Goal: Task Accomplishment & Management: Complete application form

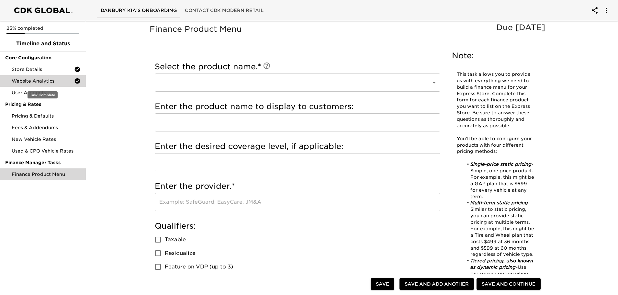
click at [33, 81] on span "Website Analytics" at bounding box center [43, 81] width 63 height 6
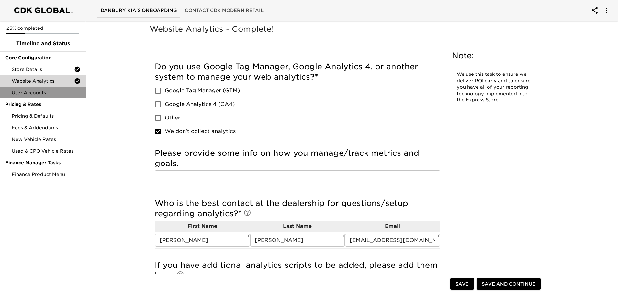
click at [30, 93] on span "User Accounts" at bounding box center [46, 92] width 69 height 6
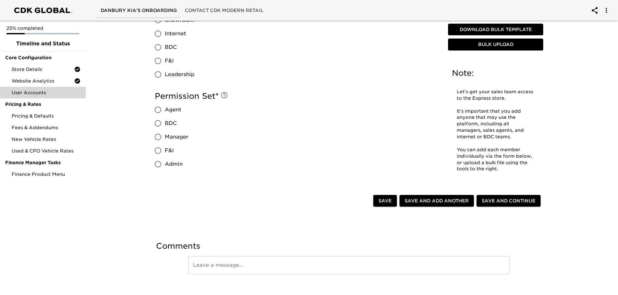
scroll to position [366, 0]
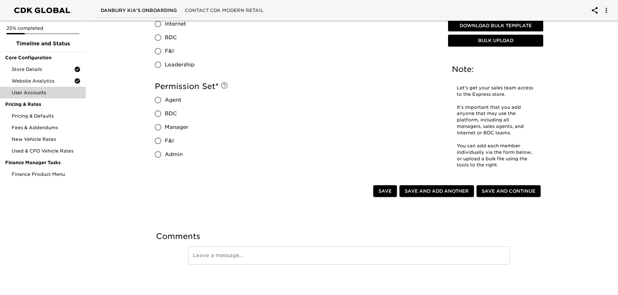
click at [224, 141] on div "Permission Set * Agent BDC Manager F&I Admin" at bounding box center [298, 121] width 286 height 80
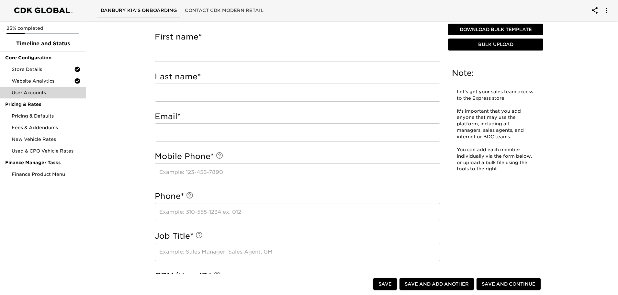
scroll to position [0, 0]
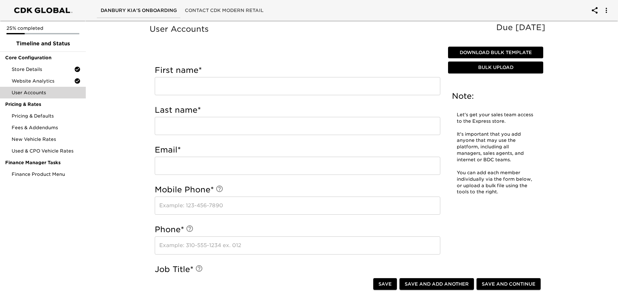
click at [170, 85] on input "text" at bounding box center [298, 86] width 286 height 18
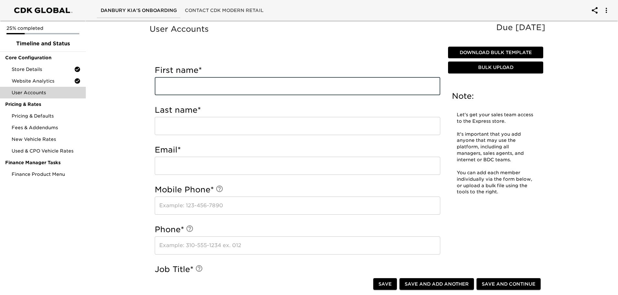
type input "[PERSON_NAME]"
type input "Sinardi"
type input "2036062423"
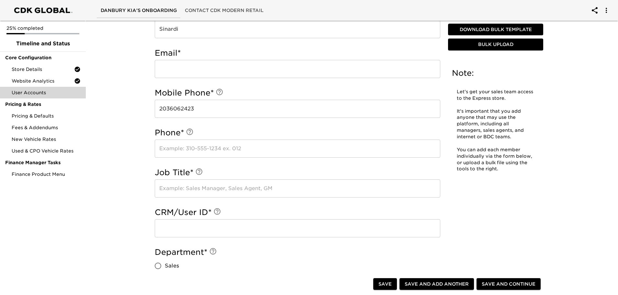
scroll to position [97, 0]
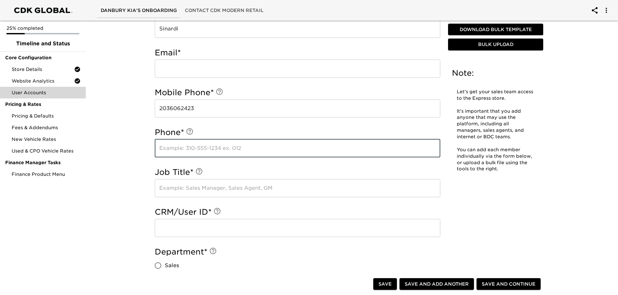
click at [159, 151] on input "text" at bounding box center [298, 148] width 286 height 18
type input "2038255940"
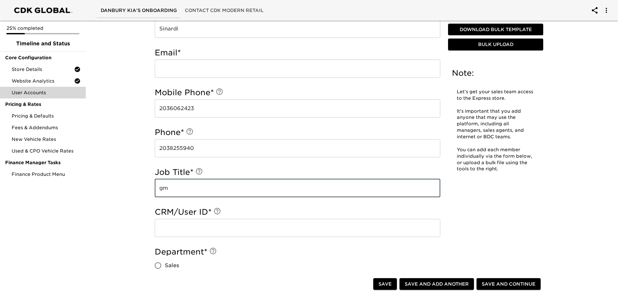
type input "g"
type input "GM"
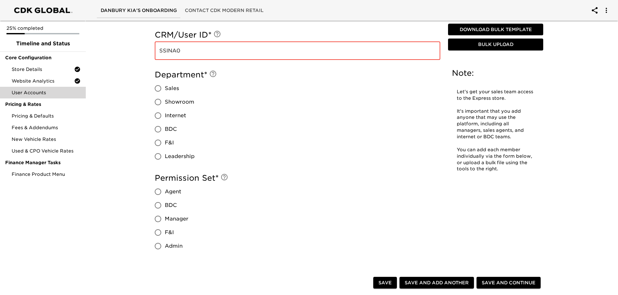
scroll to position [291, 0]
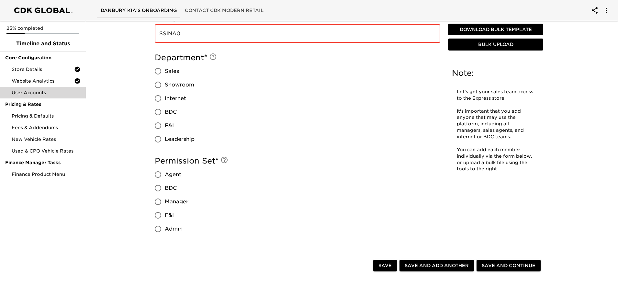
type input "SSINA0"
click at [157, 140] on input "Leadership" at bounding box center [158, 139] width 14 height 14
radio input "true"
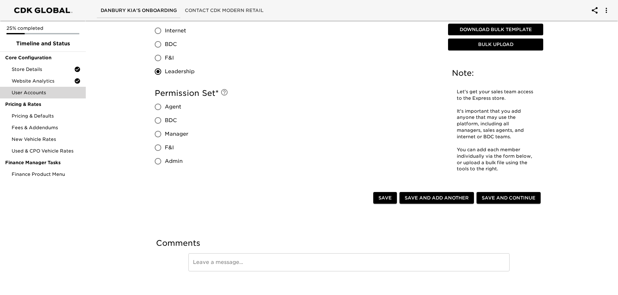
scroll to position [366, 0]
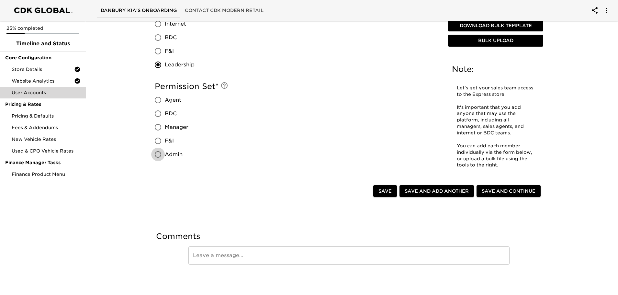
click at [160, 155] on input "Admin" at bounding box center [158, 155] width 14 height 14
radio input "true"
click at [427, 191] on span "Save and Add Another" at bounding box center [437, 191] width 64 height 8
radio input "false"
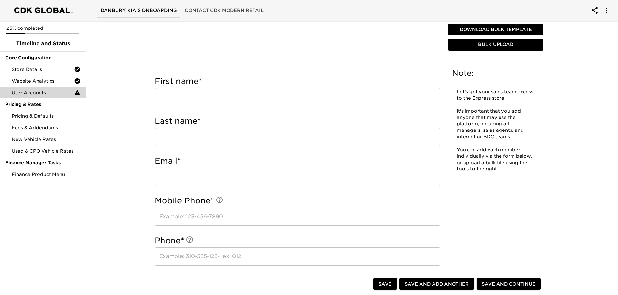
scroll to position [158, 0]
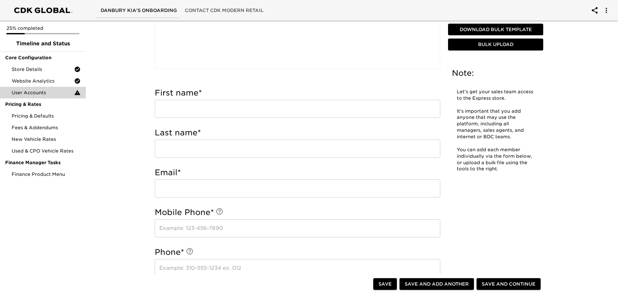
click at [174, 114] on input "text" at bounding box center [298, 109] width 286 height 18
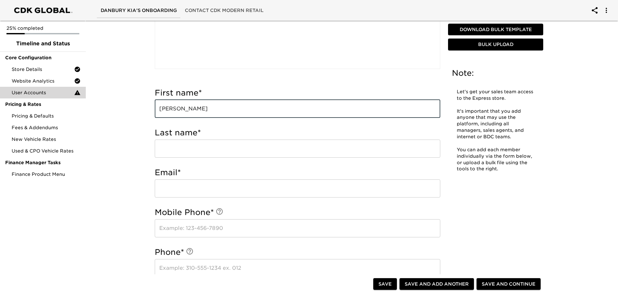
type input "[PERSON_NAME]"
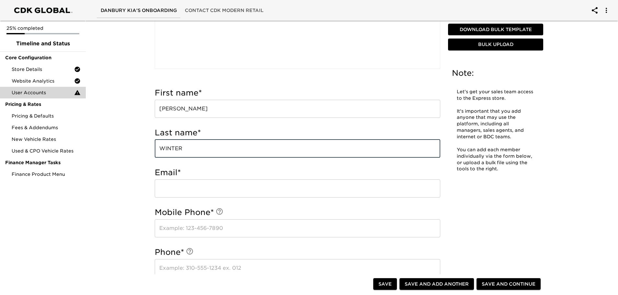
type input "WINTER"
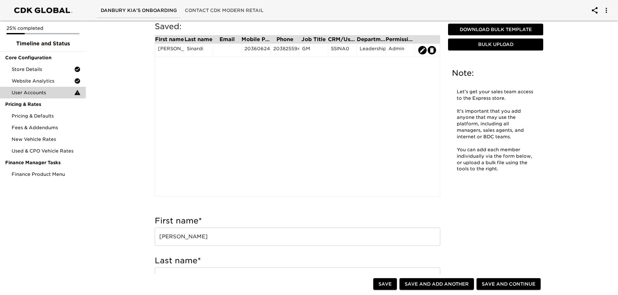
scroll to position [0, 0]
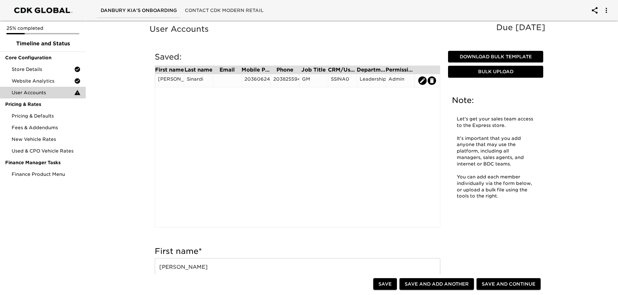
type input "JWINTER"
click at [422, 80] on icon "edit" at bounding box center [422, 80] width 6 height 6
type input "[PERSON_NAME]"
type input "Sinardi"
type input "2036062423"
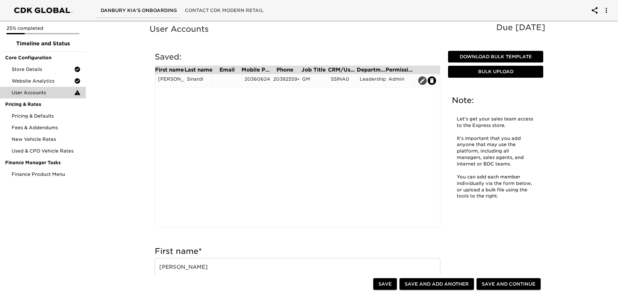
type input "2038255940"
type input "GM"
type input "SSINA0"
radio input "true"
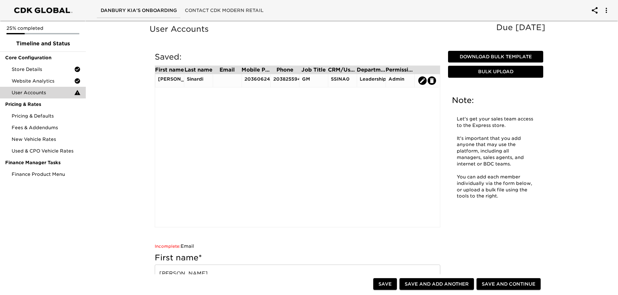
click at [375, 79] on div "Leadership" at bounding box center [371, 81] width 23 height 10
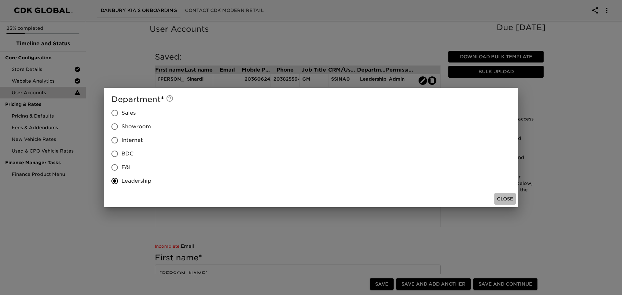
click at [506, 196] on span "Close" at bounding box center [505, 199] width 16 height 8
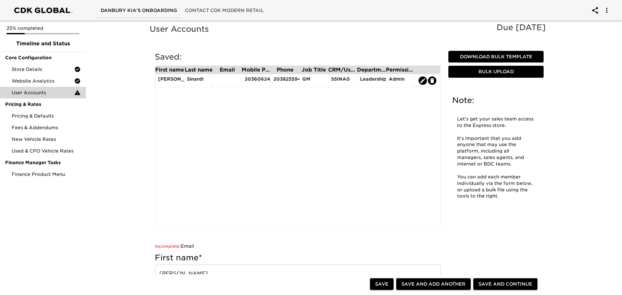
type input "[PERSON_NAME]"
type input "WINTER"
type input "JWINTER"
radio input "false"
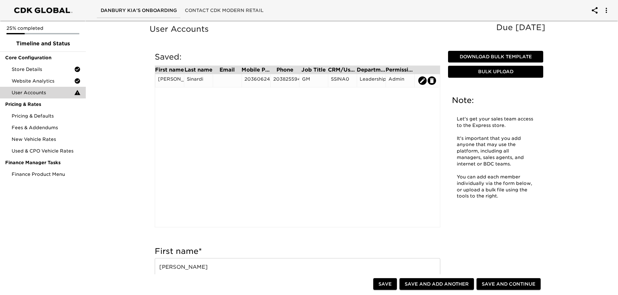
click at [225, 76] on div at bounding box center [227, 81] width 23 height 10
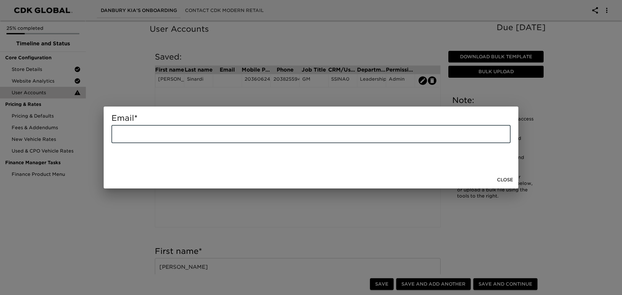
click at [125, 140] on input "email" at bounding box center [310, 134] width 399 height 18
type input "[EMAIL_ADDRESS][DOMAIN_NAME]"
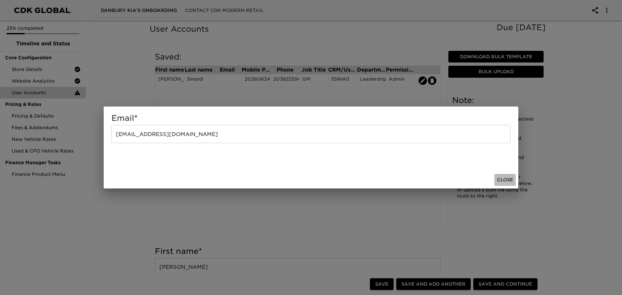
click at [508, 178] on span "Close" at bounding box center [505, 180] width 16 height 8
type input "[PERSON_NAME]"
type input "WINTER"
type input "JWINTER"
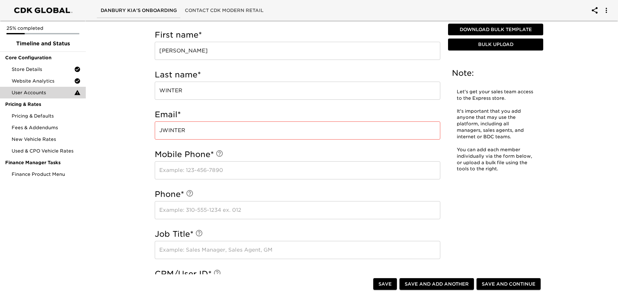
scroll to position [259, 0]
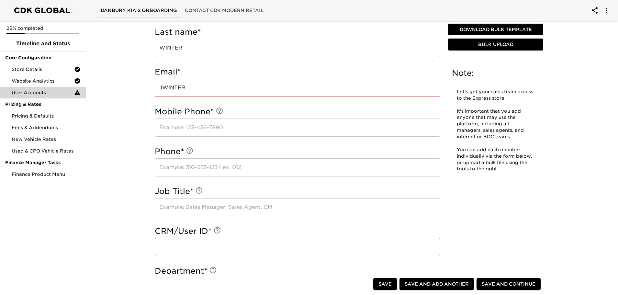
click at [169, 129] on input "text" at bounding box center [298, 128] width 286 height 18
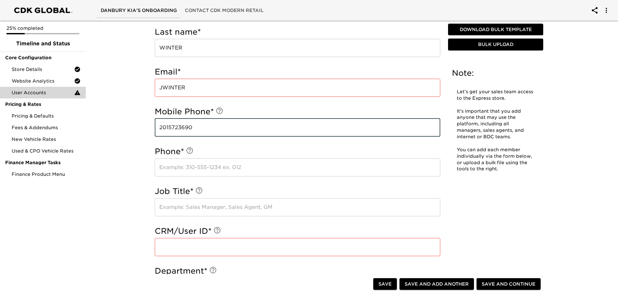
type input "2015723690"
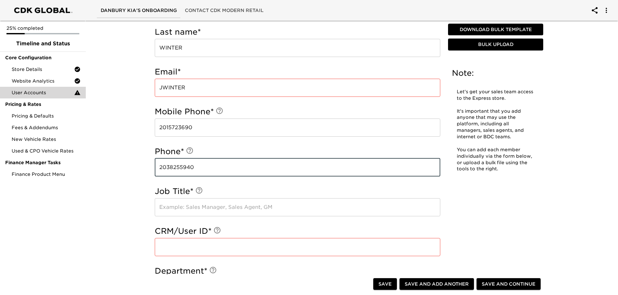
type input "2038255940"
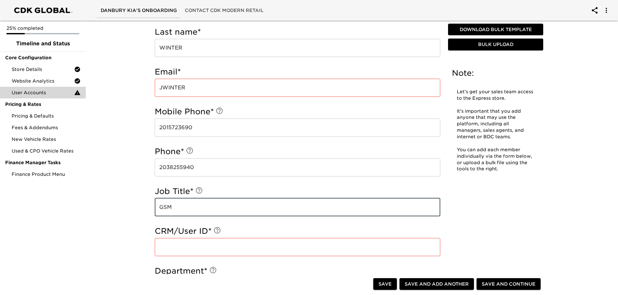
type input "GSM"
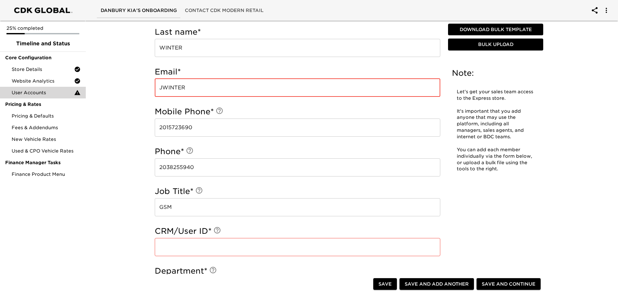
click at [192, 87] on input "JWINTER" at bounding box center [298, 88] width 286 height 18
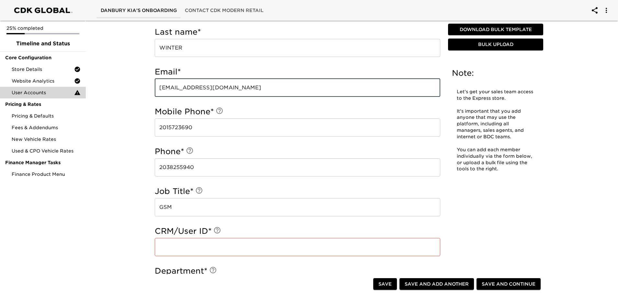
type input "[EMAIL_ADDRESS][DOMAIN_NAME]"
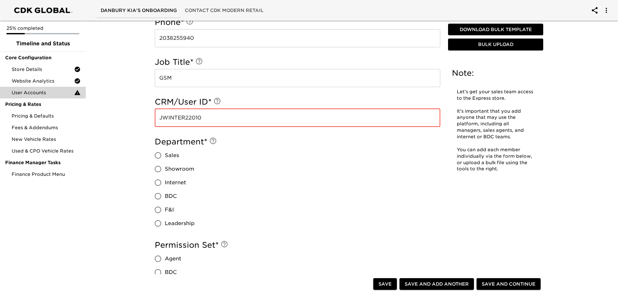
scroll to position [389, 0]
type input "JWINTER22010"
click at [157, 153] on input "Sales" at bounding box center [158, 155] width 14 height 14
radio input "true"
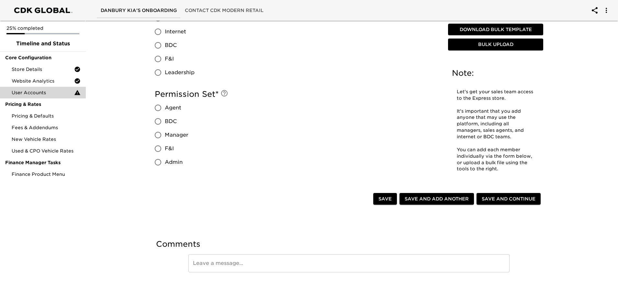
scroll to position [547, 0]
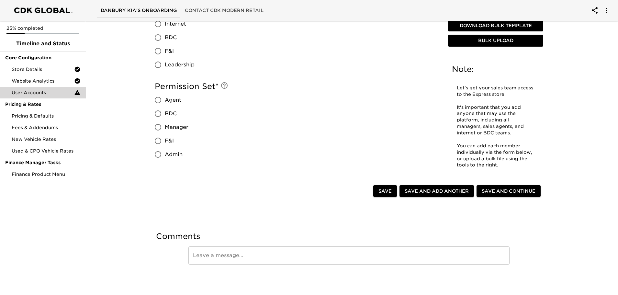
click at [159, 154] on input "Admin" at bounding box center [158, 155] width 14 height 14
radio input "true"
click at [434, 191] on span "Save and Add Another" at bounding box center [437, 191] width 64 height 8
radio input "false"
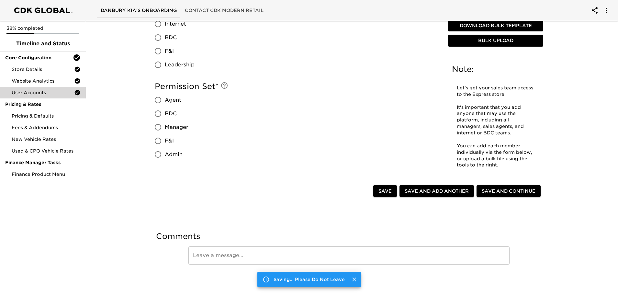
type input "[PERSON_NAME]"
type input "WINTER"
type input "JWINTER"
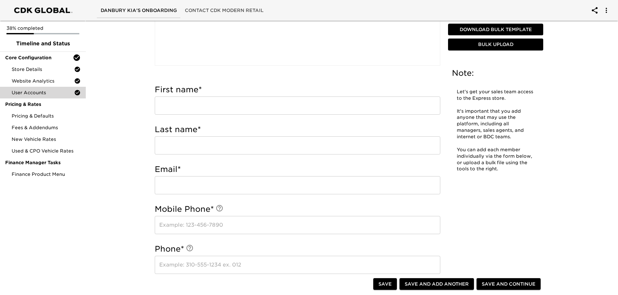
scroll to position [162, 0]
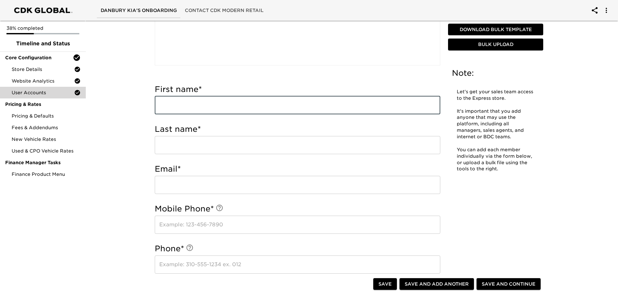
click at [170, 112] on input "text" at bounding box center [298, 105] width 286 height 18
type input "[PERSON_NAME]"
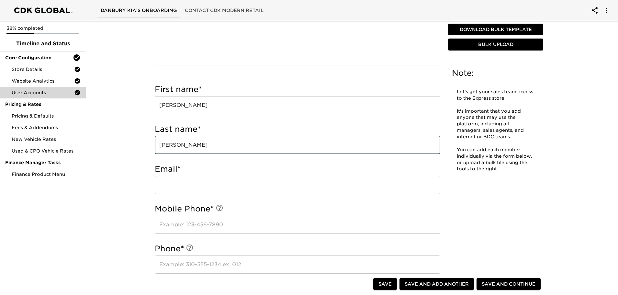
type input "[PERSON_NAME]"
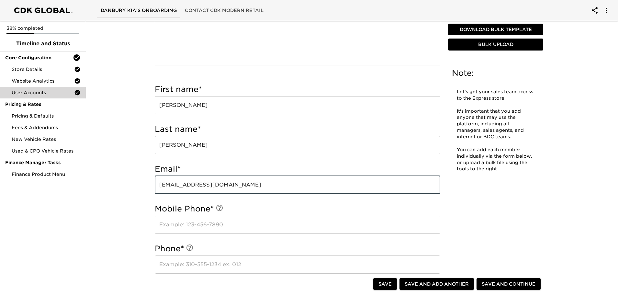
type input "[EMAIL_ADDRESS][DOMAIN_NAME]"
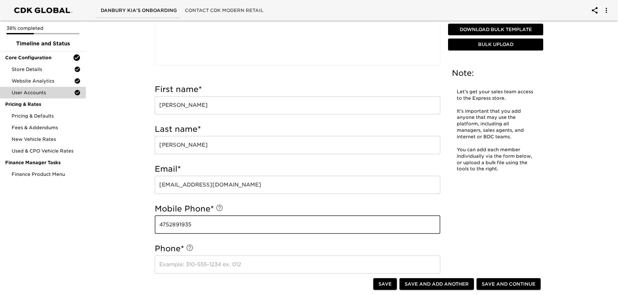
type input "4752891935"
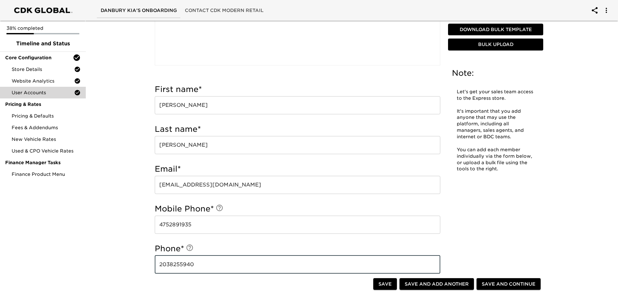
type input "2038255940"
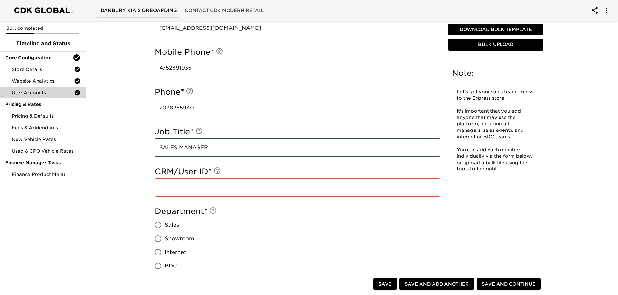
type input "SALES MANAGER"
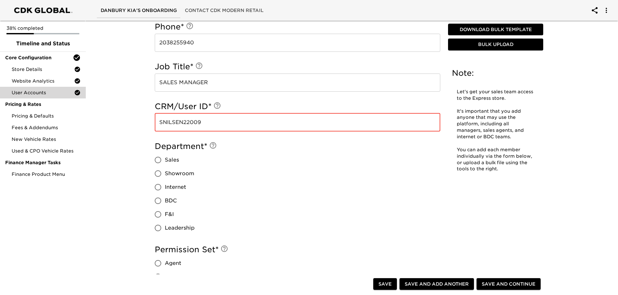
scroll to position [416, 0]
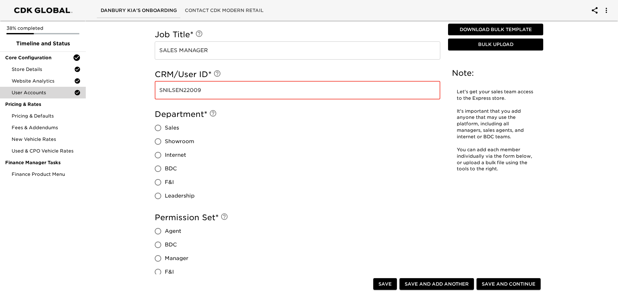
type input "SNILSEN22009"
click at [159, 195] on input "Leadership" at bounding box center [158, 196] width 14 height 14
radio input "true"
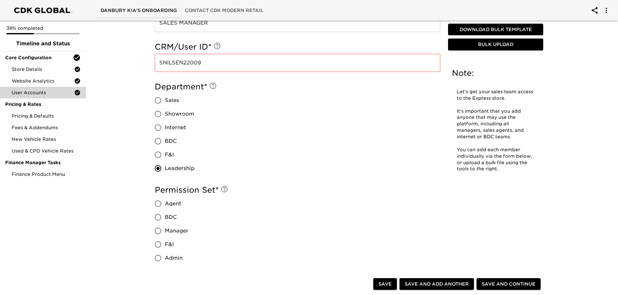
scroll to position [545, 0]
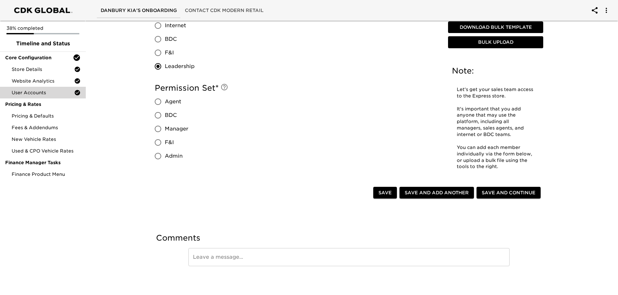
click at [161, 130] on input "Manager" at bounding box center [158, 129] width 14 height 14
radio input "true"
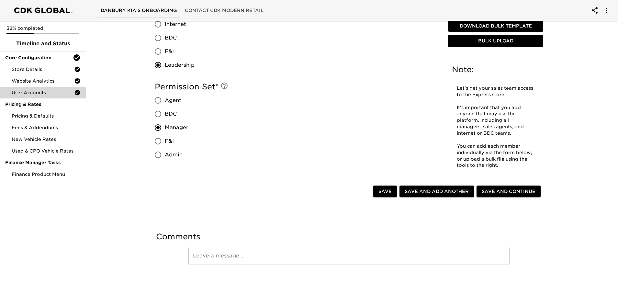
scroll to position [547, 0]
click at [443, 193] on span "Save and Add Another" at bounding box center [437, 191] width 64 height 8
radio input "false"
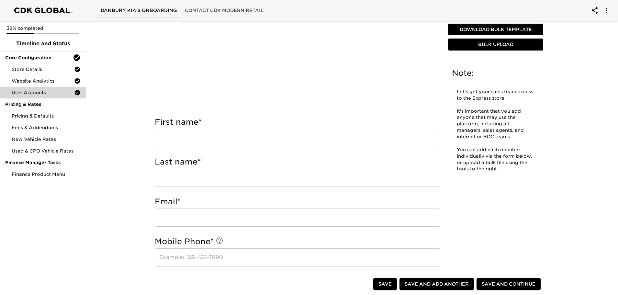
scroll to position [130, 0]
click at [166, 136] on input "text" at bounding box center [298, 138] width 286 height 18
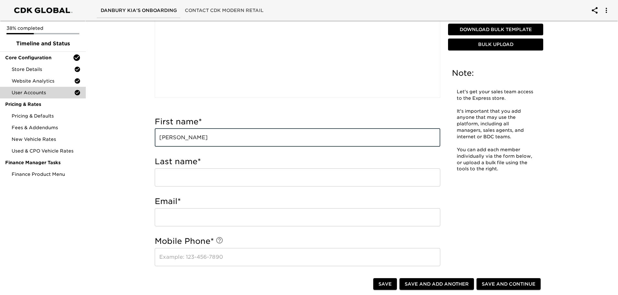
type input "[PERSON_NAME]"
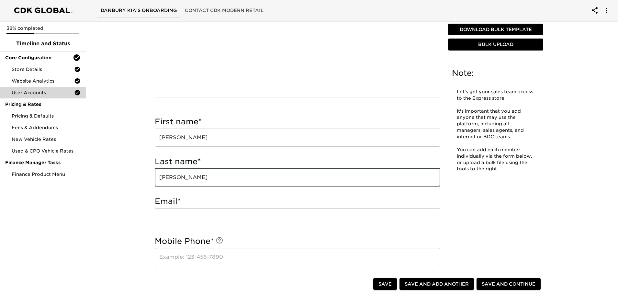
type input "[PERSON_NAME]"
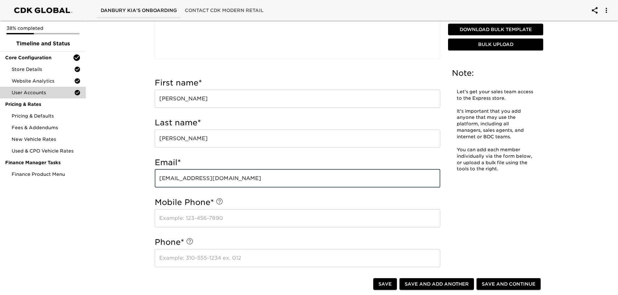
scroll to position [259, 0]
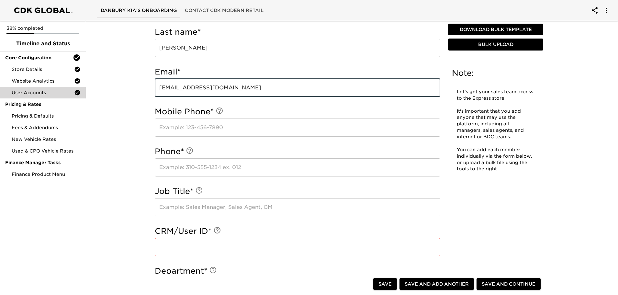
type input "[EMAIL_ADDRESS][DOMAIN_NAME]"
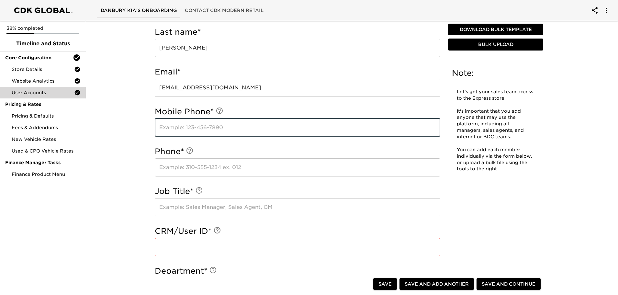
click at [168, 130] on input "text" at bounding box center [298, 128] width 286 height 18
type input "2033959927"
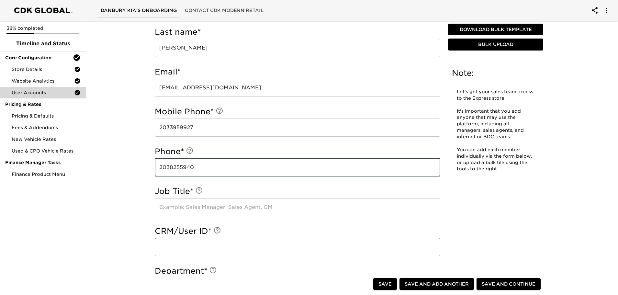
type input "2038255940"
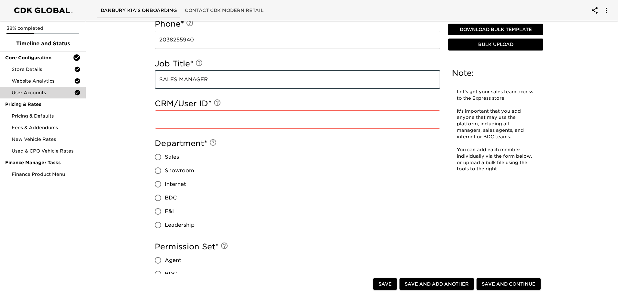
scroll to position [389, 0]
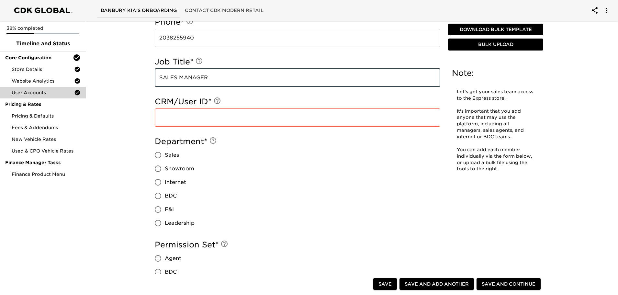
type input "SALES MANAGER"
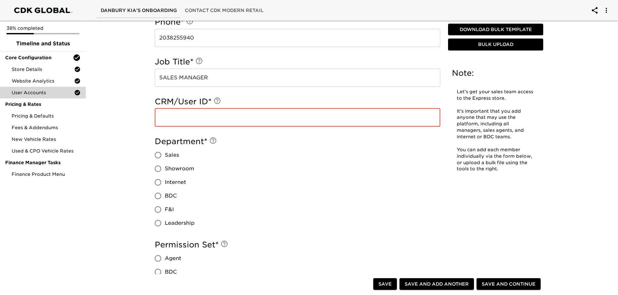
click at [166, 119] on input "text" at bounding box center [298, 117] width 286 height 18
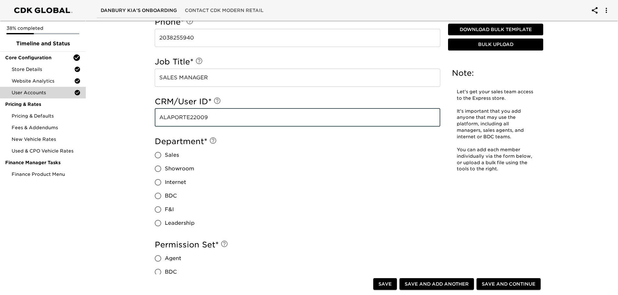
type input "ALAPORTE22009"
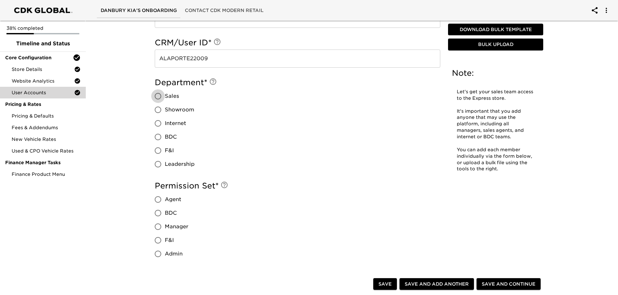
scroll to position [453, 0]
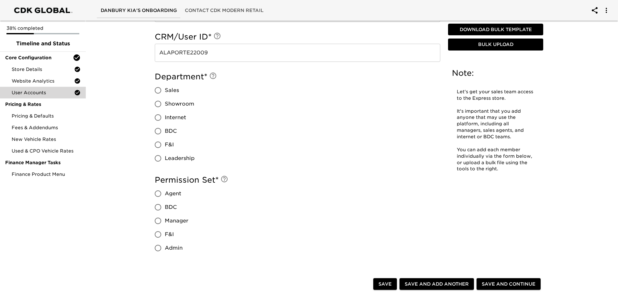
click at [159, 156] on input "Leadership" at bounding box center [158, 159] width 14 height 14
radio input "true"
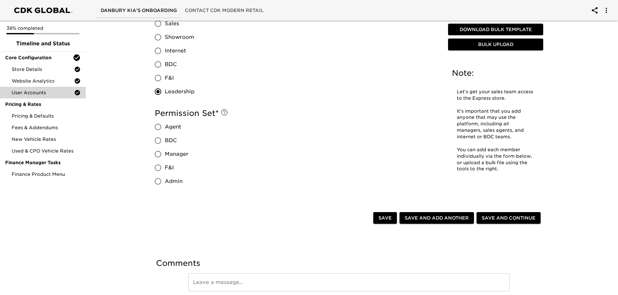
scroll to position [547, 0]
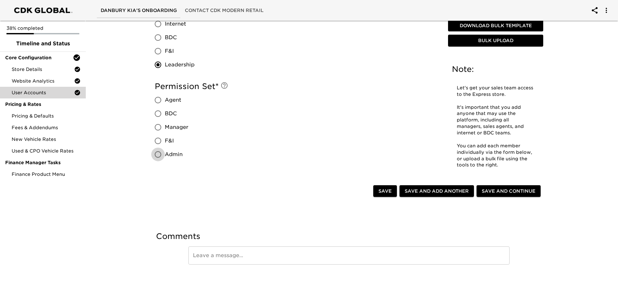
click at [158, 155] on input "Admin" at bounding box center [158, 155] width 14 height 14
radio input "true"
click at [444, 193] on span "Save and Add Another" at bounding box center [437, 191] width 64 height 8
radio input "false"
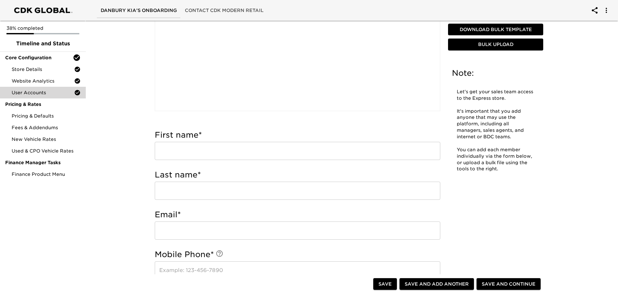
scroll to position [126, 0]
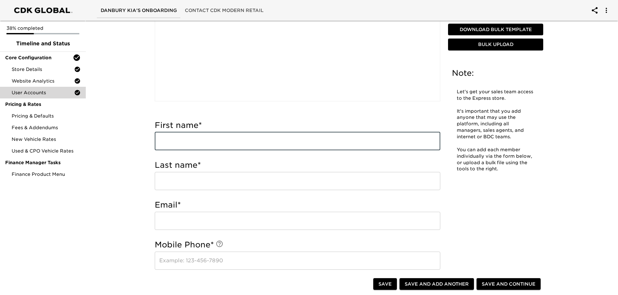
click at [190, 141] on input "text" at bounding box center [298, 141] width 286 height 18
type input "TIFFAMY"
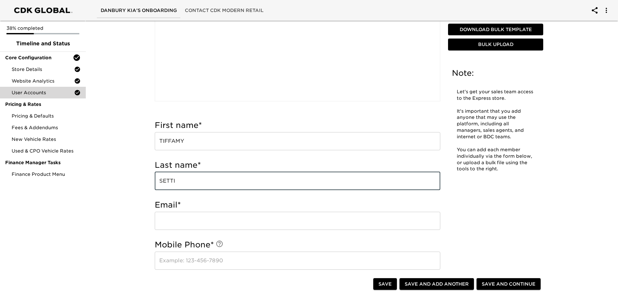
type input "SETTI"
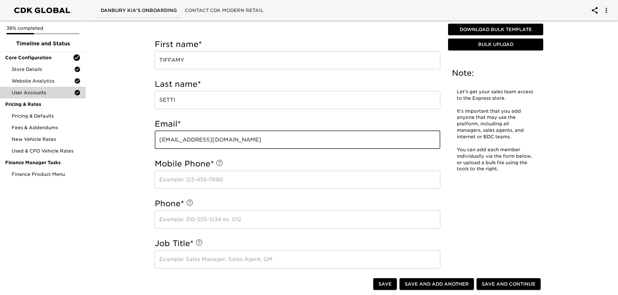
scroll to position [256, 0]
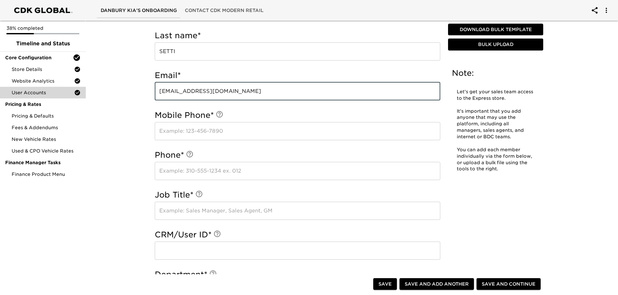
type input "[EMAIL_ADDRESS][DOMAIN_NAME]"
click at [162, 133] on input "text" at bounding box center [298, 131] width 286 height 18
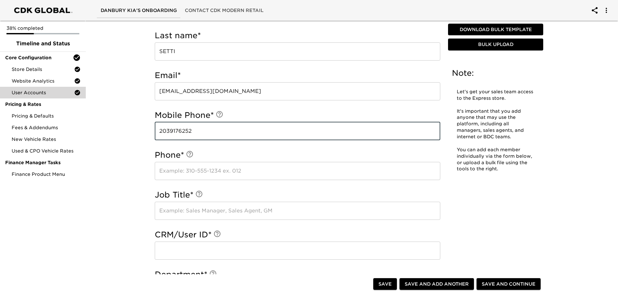
type input "2039176252"
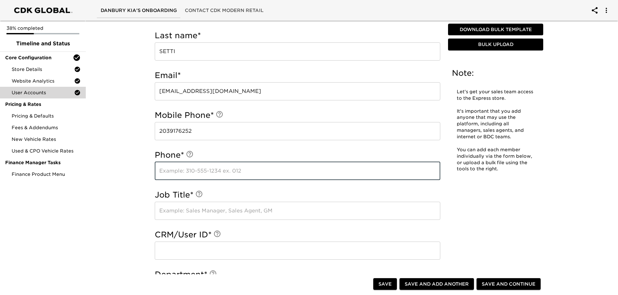
click at [191, 172] on input "text" at bounding box center [298, 171] width 286 height 18
type input "2038255940"
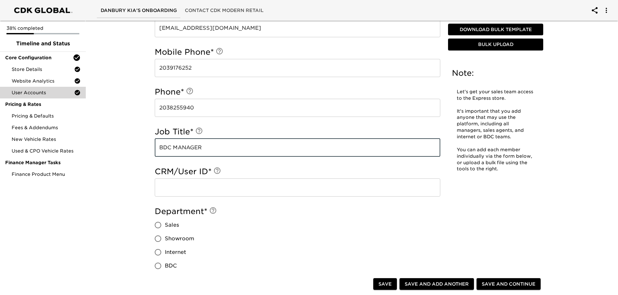
scroll to position [385, 0]
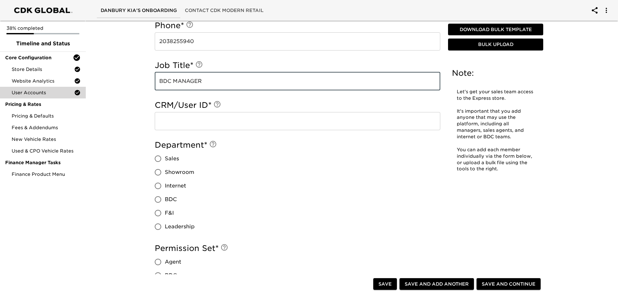
type input "BDC MANAGER"
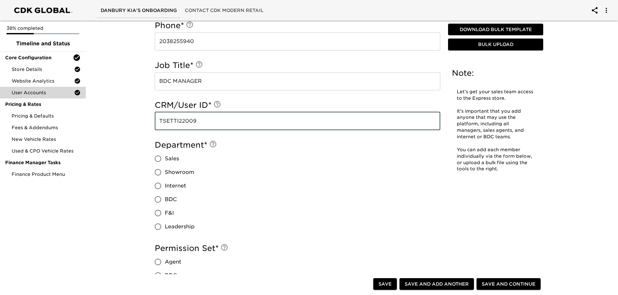
type input "TSETTI22009"
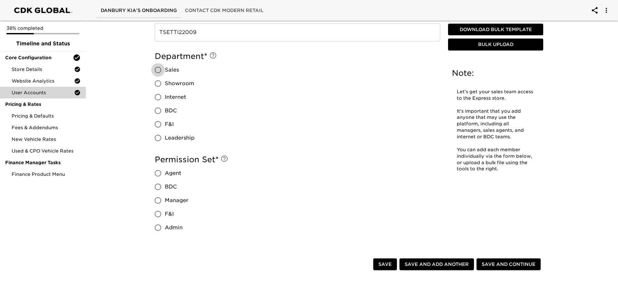
scroll to position [482, 0]
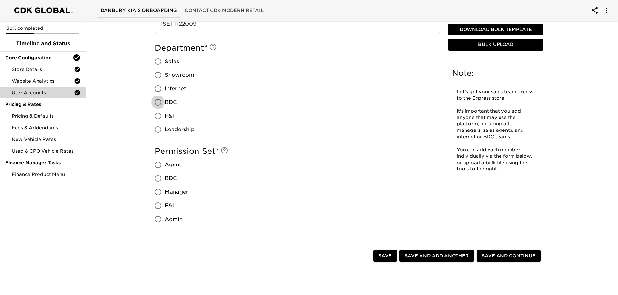
click at [160, 103] on input "BDC" at bounding box center [158, 103] width 14 height 14
radio input "true"
click at [161, 194] on input "Manager" at bounding box center [158, 192] width 14 height 14
radio input "true"
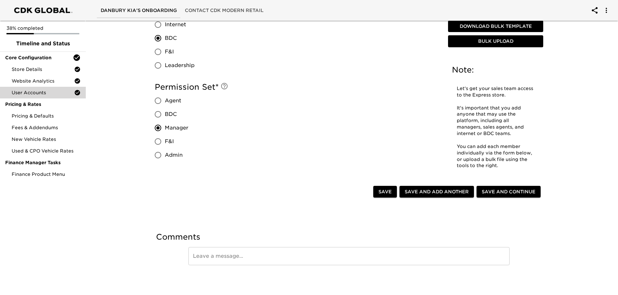
scroll to position [547, 0]
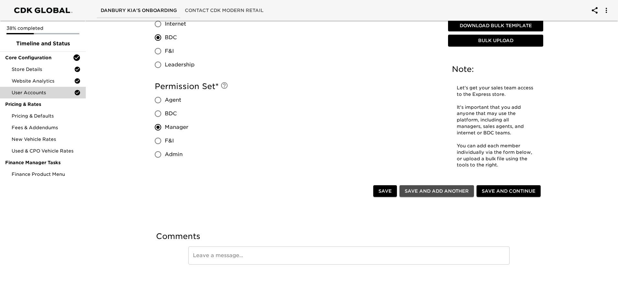
click at [431, 187] on span "Save and Add Another" at bounding box center [437, 191] width 64 height 8
radio input "false"
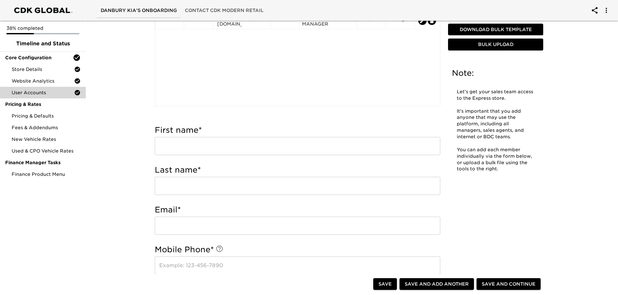
scroll to position [191, 0]
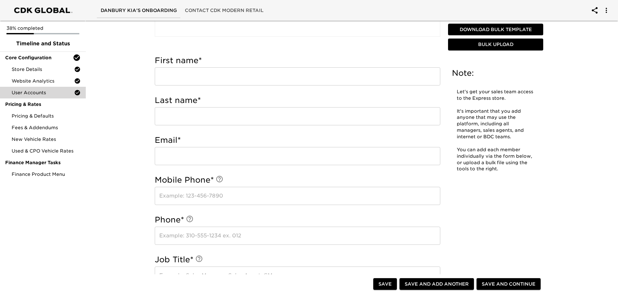
click at [165, 76] on input "text" at bounding box center [298, 76] width 286 height 18
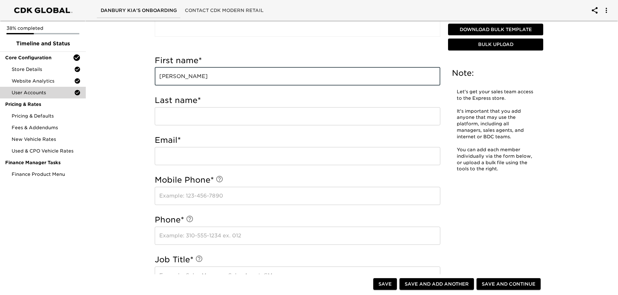
type input "[PERSON_NAME]"
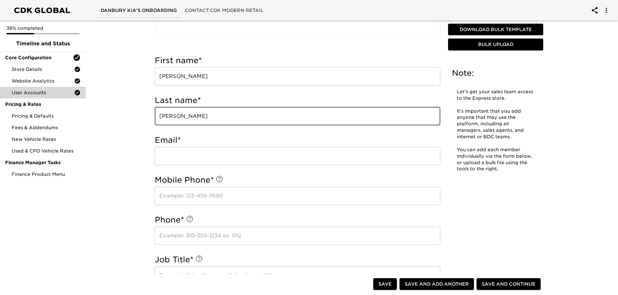
type input "[PERSON_NAME]"
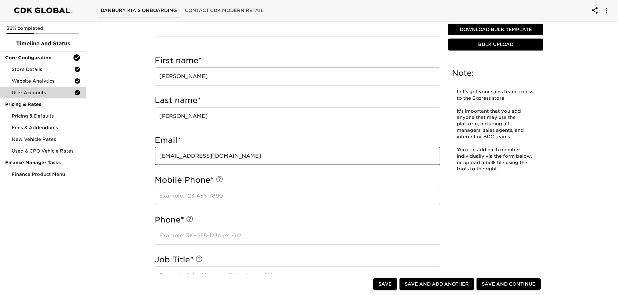
type input "[EMAIL_ADDRESS][DOMAIN_NAME]"
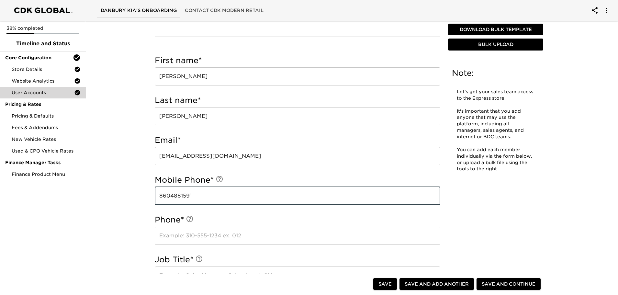
type input "8604881591"
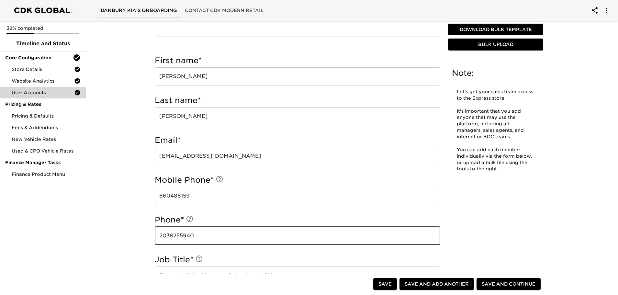
type input "2038255940"
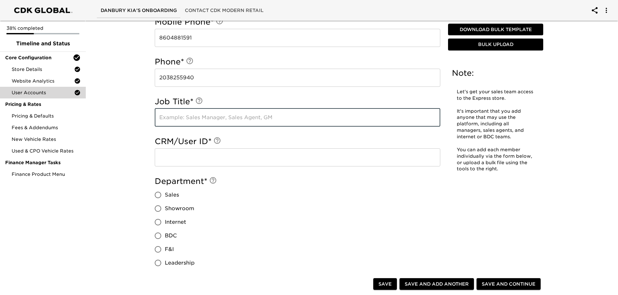
scroll to position [385, 0]
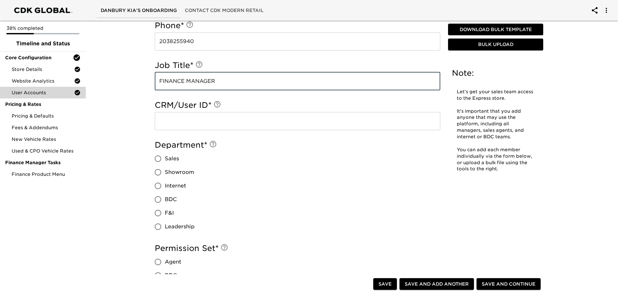
type input "FINANCE MANAGER"
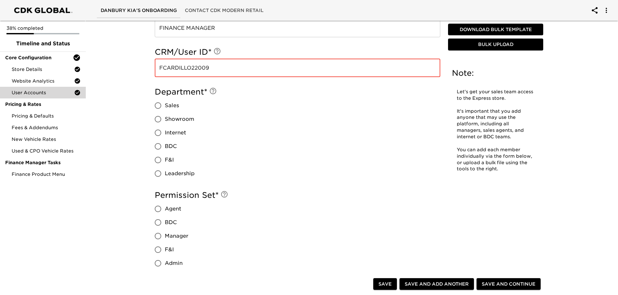
scroll to position [450, 0]
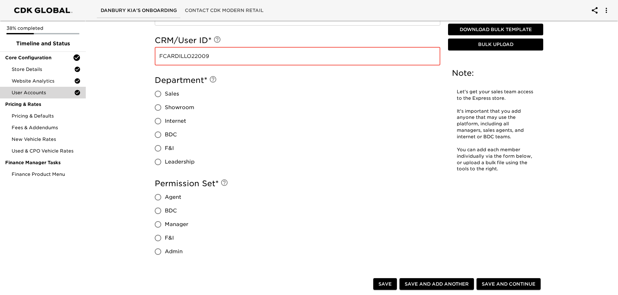
type input "FCARDILLO22009"
click at [159, 146] on input "F&I" at bounding box center [158, 149] width 14 height 14
radio input "true"
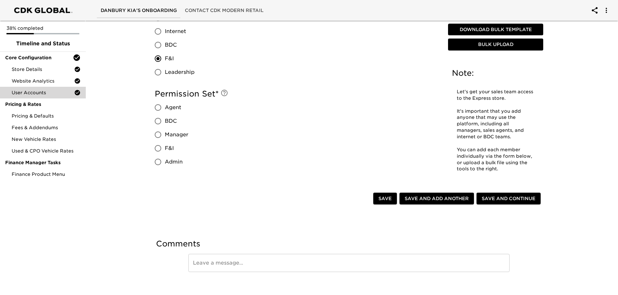
scroll to position [547, 0]
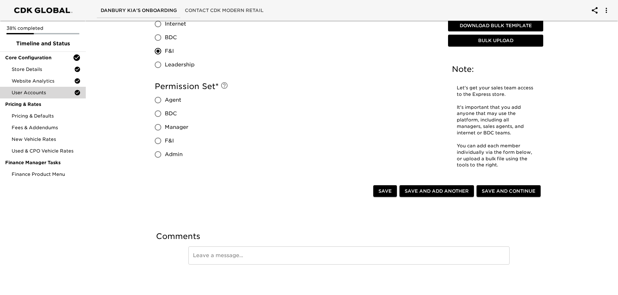
click at [158, 128] on input "Manager" at bounding box center [158, 127] width 14 height 14
radio input "true"
click at [159, 141] on input "F&I" at bounding box center [158, 141] width 14 height 14
radio input "true"
click at [436, 190] on span "Save and Add Another" at bounding box center [437, 191] width 64 height 8
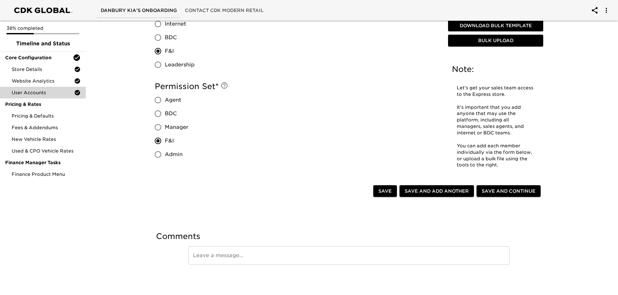
radio input "false"
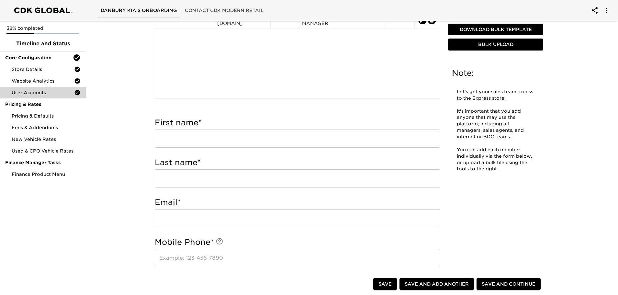
scroll to position [130, 0]
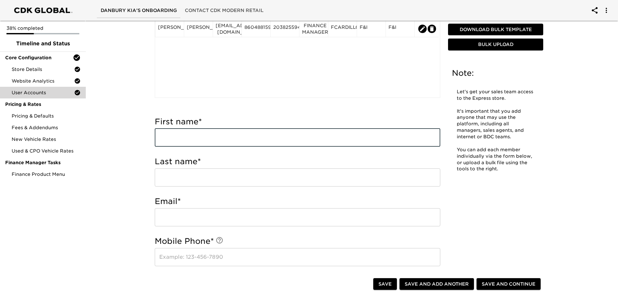
click at [185, 141] on input "text" at bounding box center [298, 138] width 286 height 18
type input "[PERSON_NAME]"
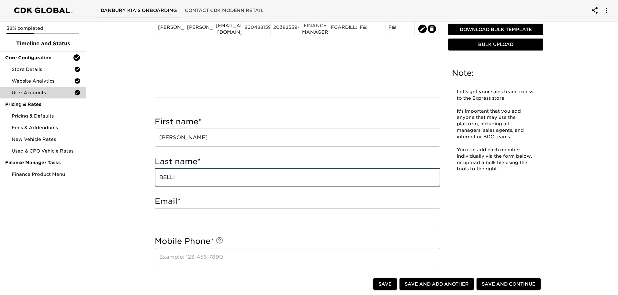
type input "BELLI"
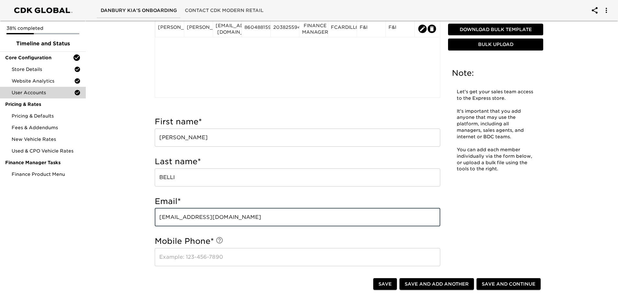
type input "[EMAIL_ADDRESS][DOMAIN_NAME]"
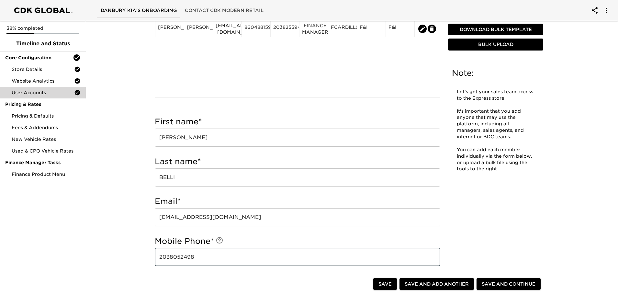
type input "2038052498"
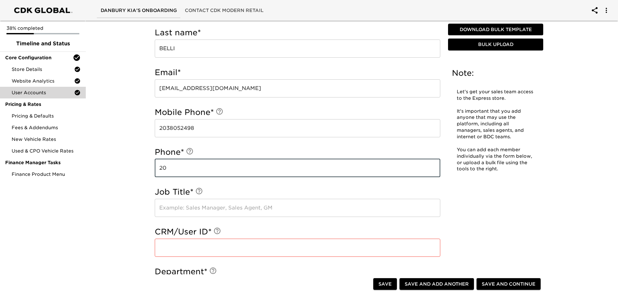
scroll to position [270, 0]
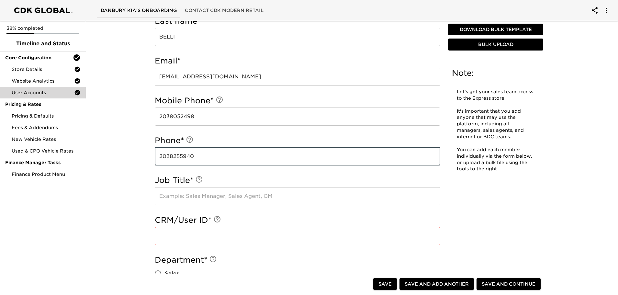
type input "2038255940"
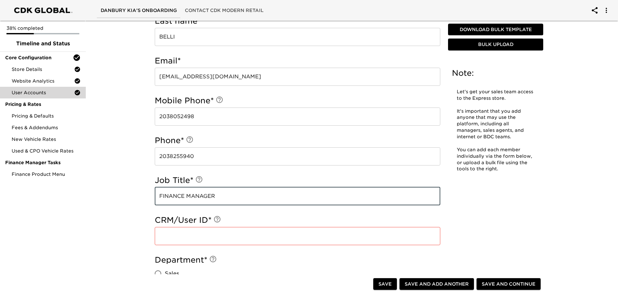
type input "FINANCE MANAGER"
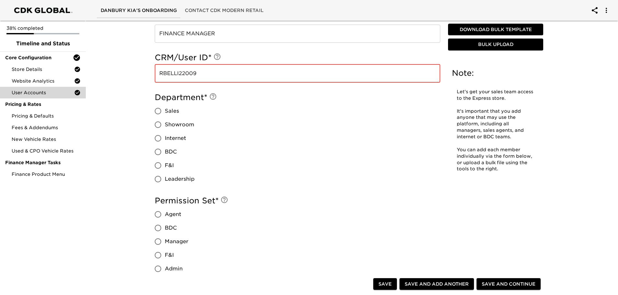
scroll to position [464, 0]
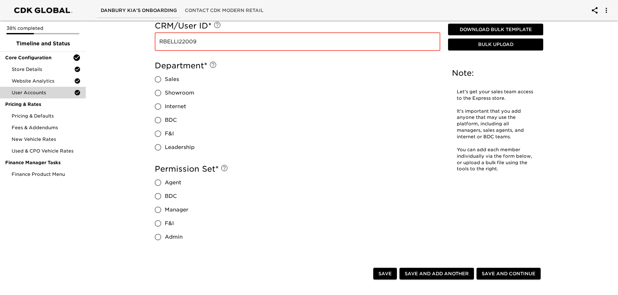
type input "RBELLI22009"
click at [158, 133] on input "F&I" at bounding box center [158, 134] width 14 height 14
radio input "true"
click at [158, 225] on input "F&I" at bounding box center [158, 224] width 14 height 14
radio input "true"
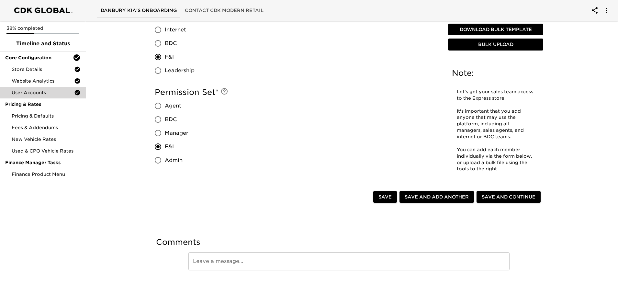
scroll to position [547, 0]
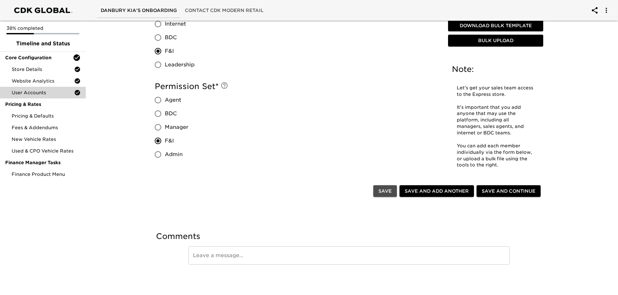
click at [387, 190] on span "Save" at bounding box center [385, 191] width 13 height 8
radio input "true"
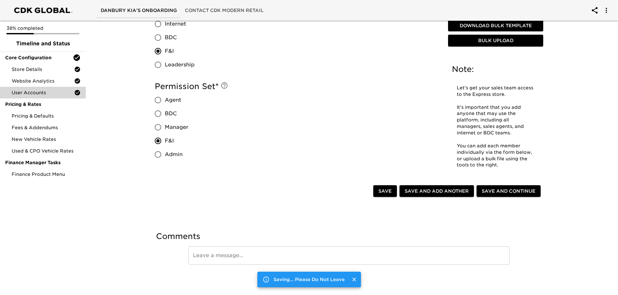
type input "[PERSON_NAME]"
type input "BELLI"
type input "[EMAIL_ADDRESS][DOMAIN_NAME]"
type input "2038052498"
type input "2038255940"
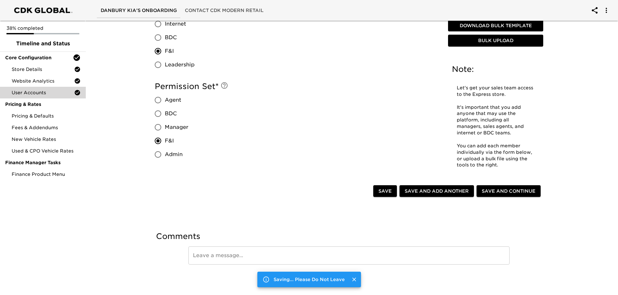
type input "FINANCE MANAGER"
type input "RBELLI22009"
radio input "true"
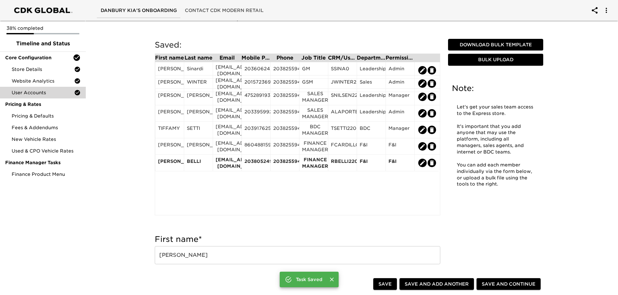
scroll to position [0, 0]
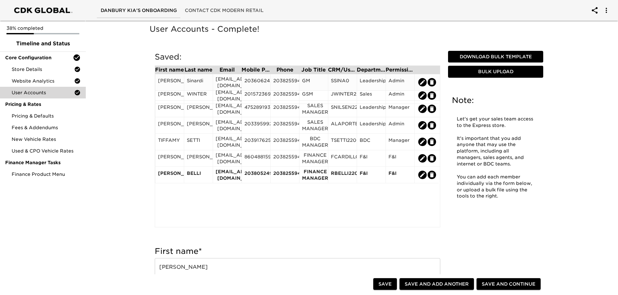
click at [340, 79] on div "SSINA0" at bounding box center [342, 82] width 23 height 10
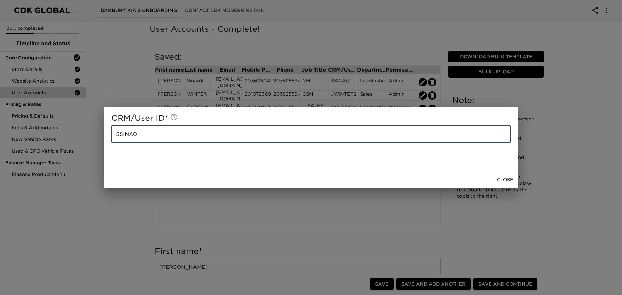
click at [145, 132] on input "SSINA0" at bounding box center [310, 134] width 399 height 18
type input "SSINARDI22009"
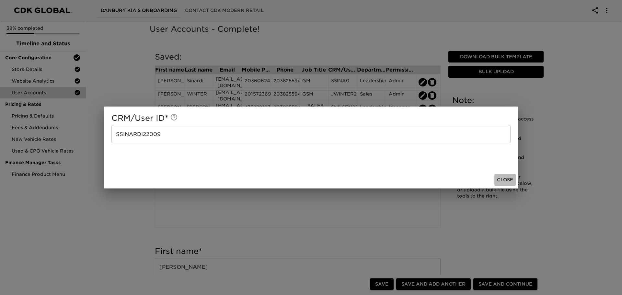
click at [505, 178] on span "Close" at bounding box center [505, 180] width 16 height 8
radio input "false"
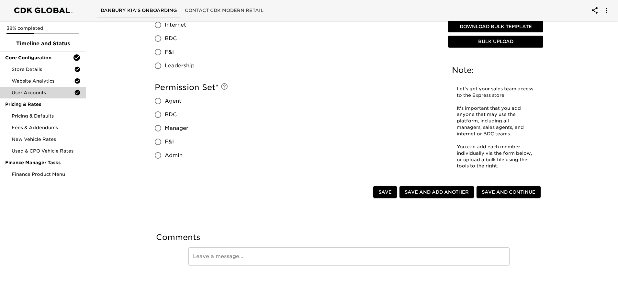
scroll to position [547, 0]
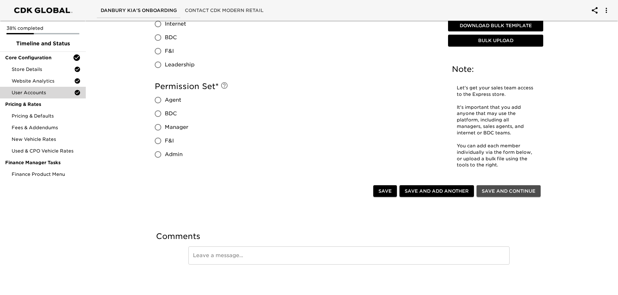
click at [506, 192] on span "Save and Continue" at bounding box center [509, 191] width 54 height 8
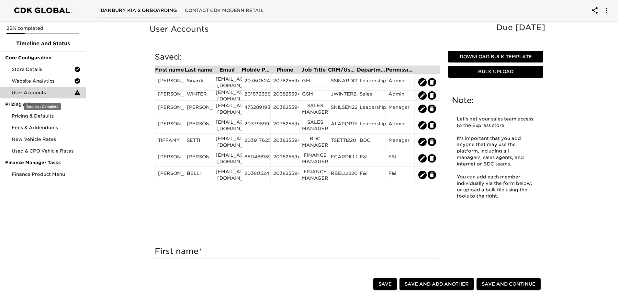
click at [41, 91] on span "User Accounts" at bounding box center [43, 92] width 63 height 6
click at [75, 93] on icon at bounding box center [77, 92] width 6 height 6
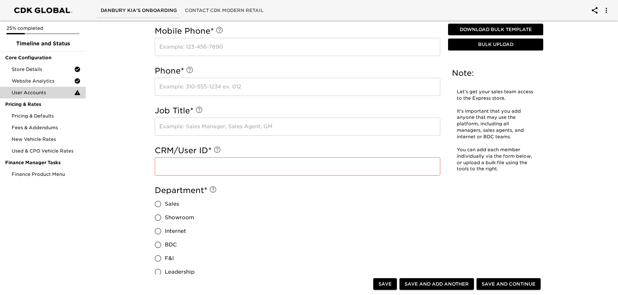
scroll to position [356, 0]
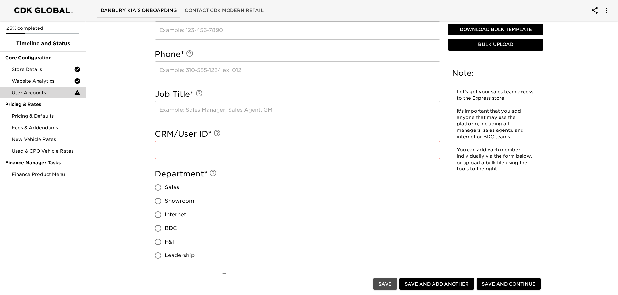
click at [386, 283] on span "Save" at bounding box center [385, 284] width 13 height 8
type input "[PERSON_NAME]"
type input "BELLI"
type input "[EMAIL_ADDRESS][DOMAIN_NAME]"
type input "2038052498"
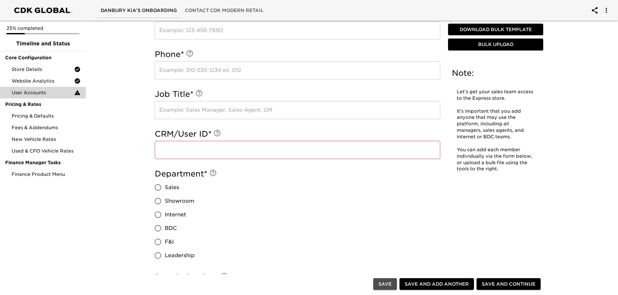
type input "2038255940"
type input "FINANCE MANAGER"
type input "RBELLI22009"
radio input "true"
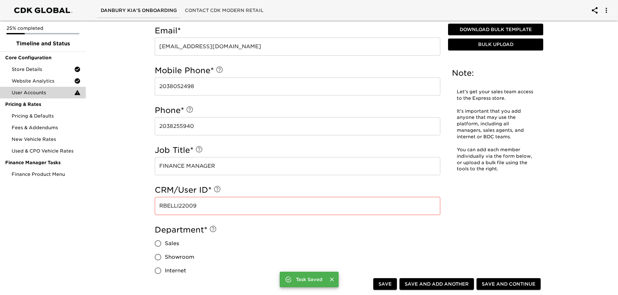
scroll to position [324, 0]
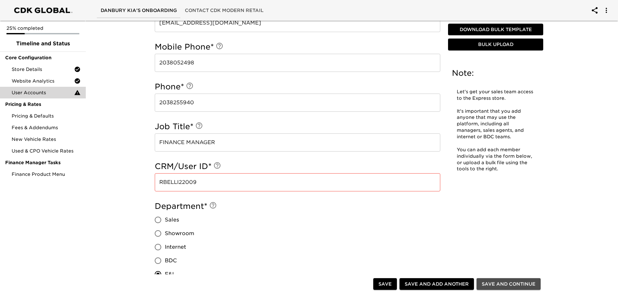
click at [501, 285] on span "Save and Continue" at bounding box center [509, 284] width 54 height 8
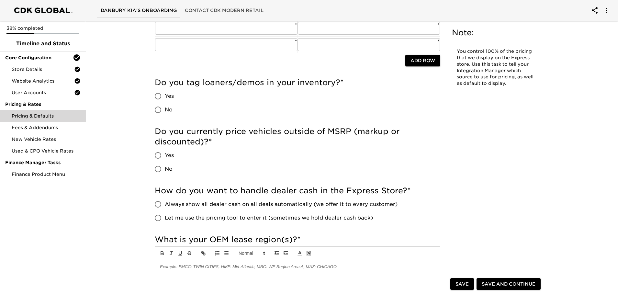
scroll to position [130, 0]
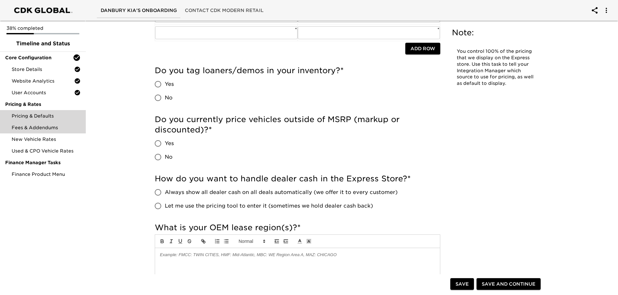
click at [29, 130] on span "Fees & Addendums" at bounding box center [46, 127] width 69 height 6
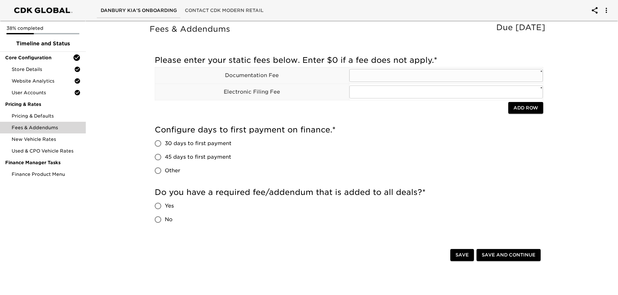
click at [361, 75] on input "text" at bounding box center [446, 75] width 194 height 13
type input "899"
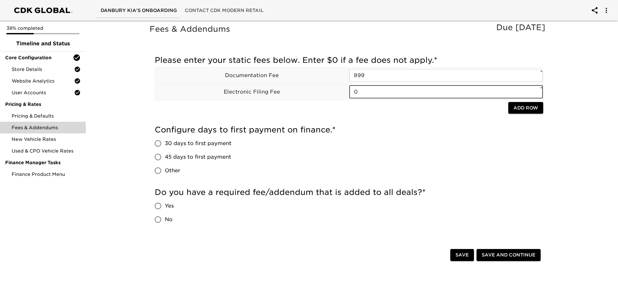
type input "0"
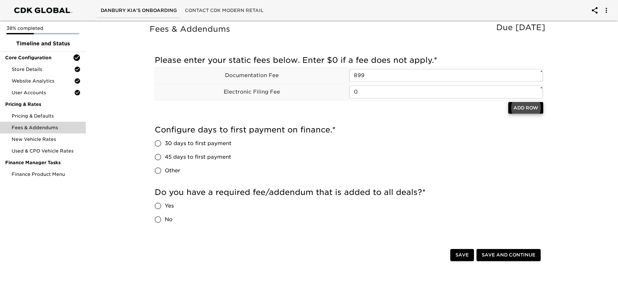
scroll to position [64, 0]
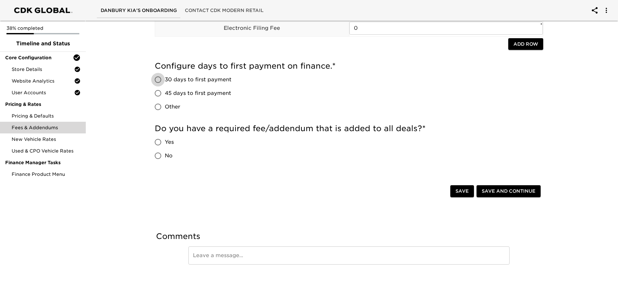
click at [158, 80] on input "30 days to first payment" at bounding box center [158, 80] width 14 height 14
radio input "true"
click at [159, 155] on input "No" at bounding box center [158, 156] width 14 height 14
radio input "true"
click at [513, 190] on span "Save and Continue" at bounding box center [509, 191] width 54 height 8
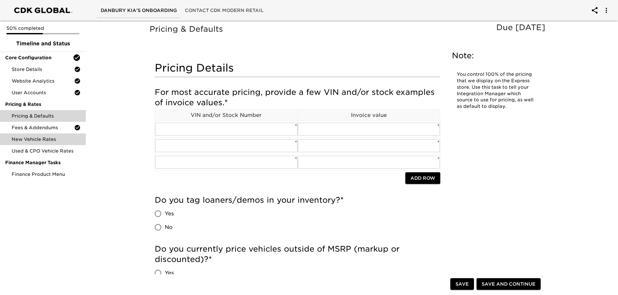
click at [38, 141] on span "New Vehicle Rates" at bounding box center [46, 139] width 69 height 6
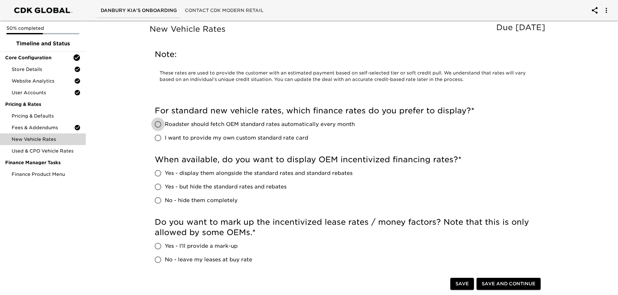
click at [161, 123] on input "Roadster should fetch OEM standard rates automatically every month" at bounding box center [158, 125] width 14 height 14
radio input "true"
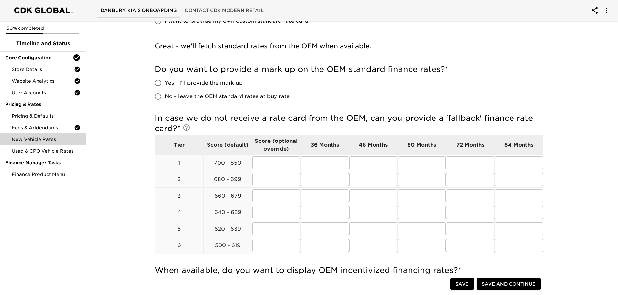
scroll to position [130, 0]
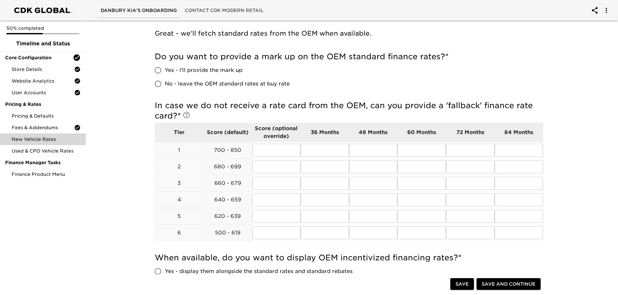
click at [155, 72] on input "Yes - I'll provide the mark up" at bounding box center [158, 70] width 14 height 14
radio input "true"
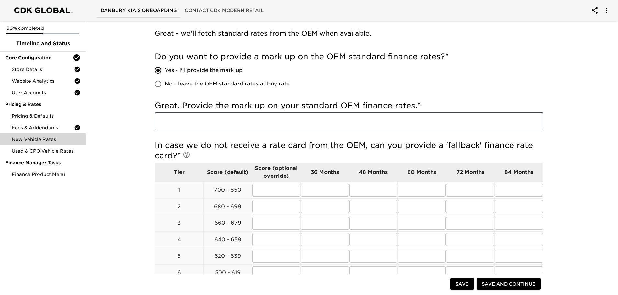
click at [177, 125] on input "text" at bounding box center [349, 121] width 389 height 18
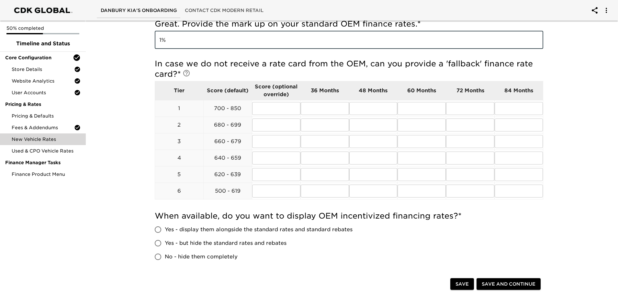
scroll to position [227, 0]
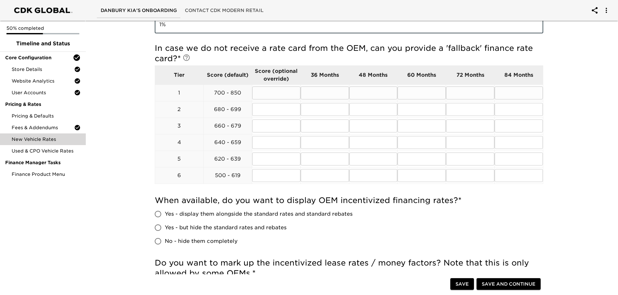
type input "1%"
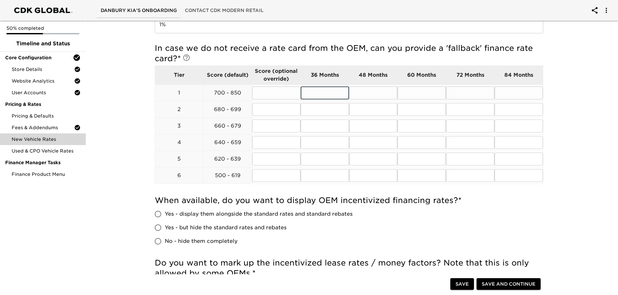
click at [318, 94] on input "text" at bounding box center [325, 92] width 48 height 13
type input "7"
type input "8"
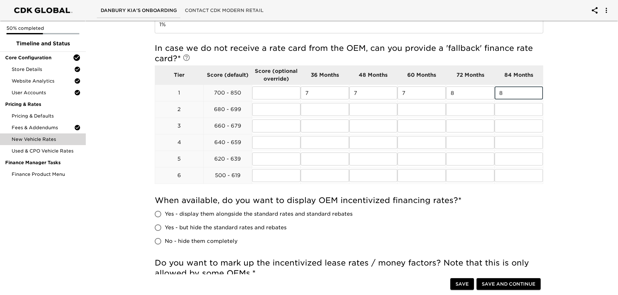
type input "8"
click at [314, 108] on input "text" at bounding box center [325, 109] width 48 height 13
type input "7"
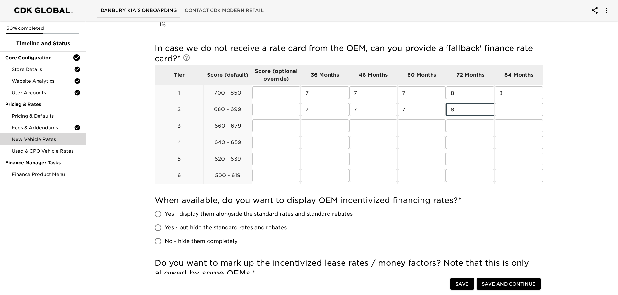
type input "8"
click at [310, 129] on input "text" at bounding box center [325, 126] width 48 height 13
type input "8"
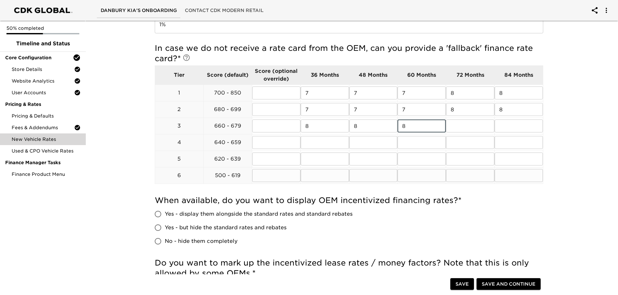
type input "8"
type input "9"
type input "10"
click at [313, 148] on input "text" at bounding box center [325, 142] width 48 height 13
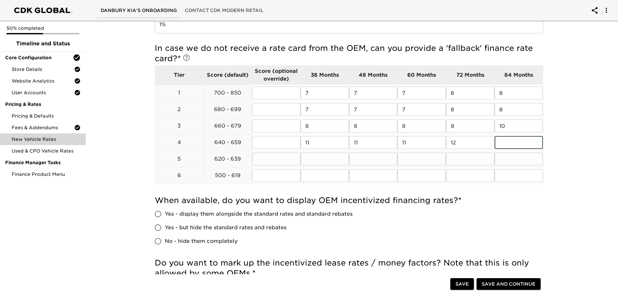
click at [313, 161] on input "text" at bounding box center [325, 159] width 48 height 13
click at [323, 176] on input "text" at bounding box center [325, 175] width 48 height 13
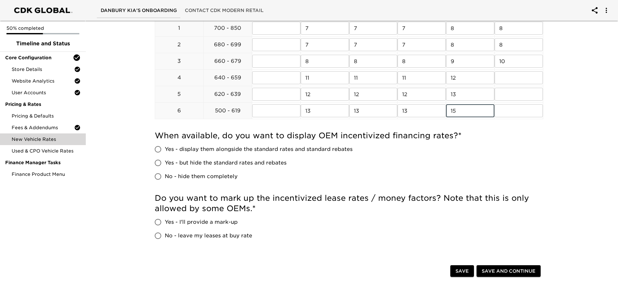
scroll to position [324, 0]
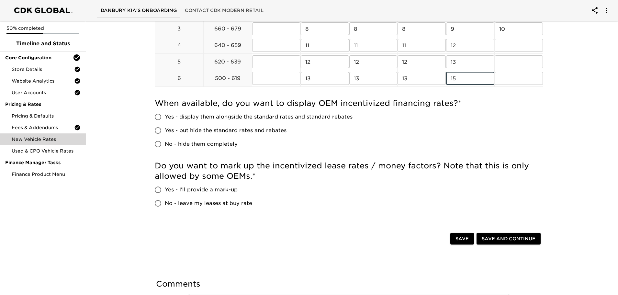
click at [157, 130] on input "Yes - but hide the standard rates and rebates" at bounding box center [158, 131] width 14 height 14
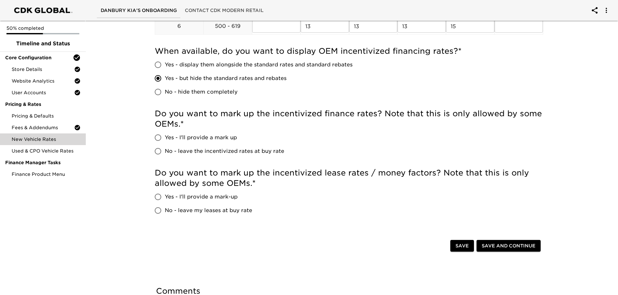
scroll to position [389, 0]
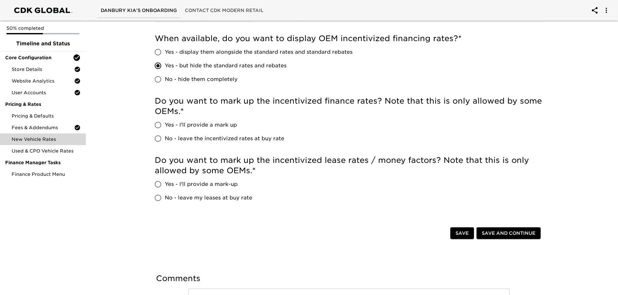
click at [157, 124] on input "Yes - I'll provide a mark up" at bounding box center [158, 125] width 14 height 14
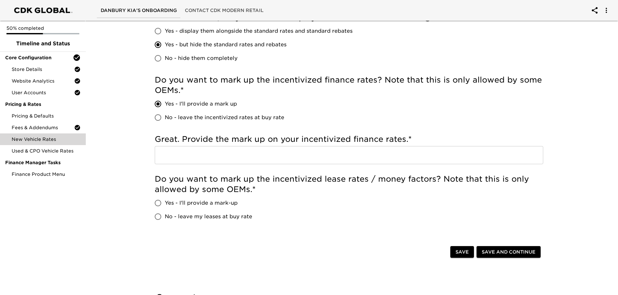
scroll to position [421, 0]
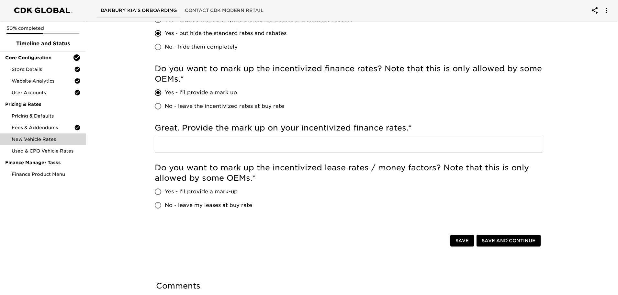
click at [183, 149] on input "text" at bounding box center [349, 144] width 389 height 18
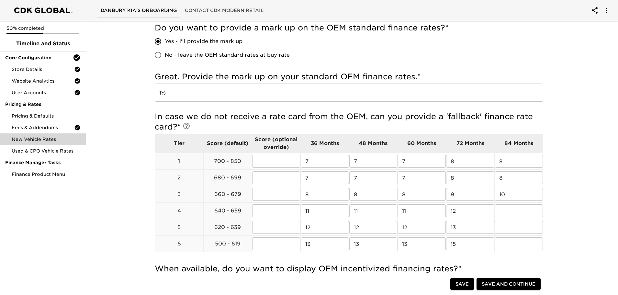
scroll to position [147, 0]
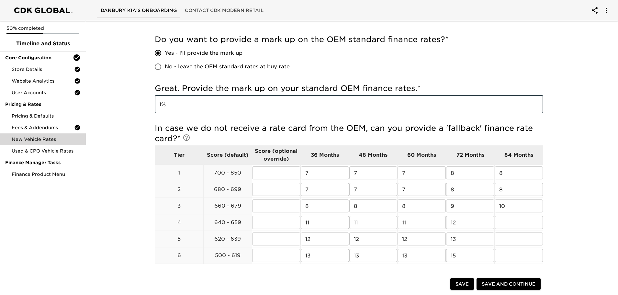
click at [159, 103] on input "1%" at bounding box center [349, 104] width 389 height 18
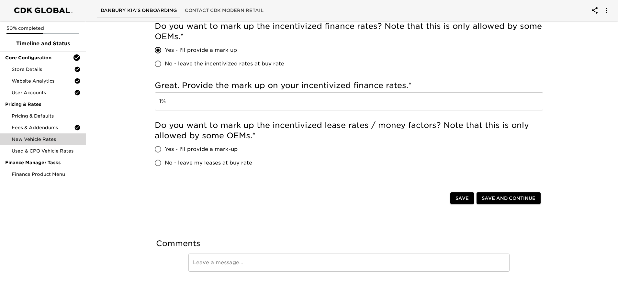
scroll to position [471, 0]
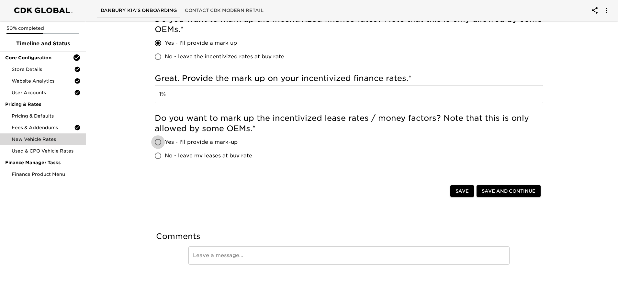
click at [158, 142] on input "Yes - I'll provide a mark-up" at bounding box center [158, 142] width 14 height 14
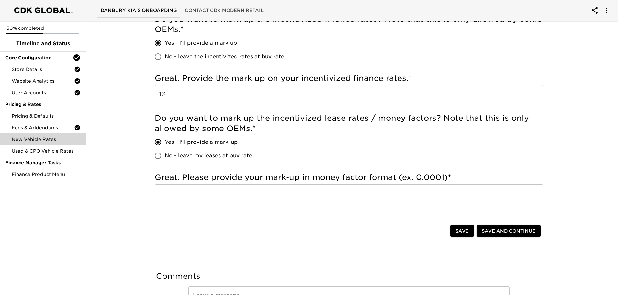
click at [167, 196] on input "text" at bounding box center [349, 193] width 389 height 18
click at [500, 231] on span "Save and Continue" at bounding box center [509, 231] width 54 height 8
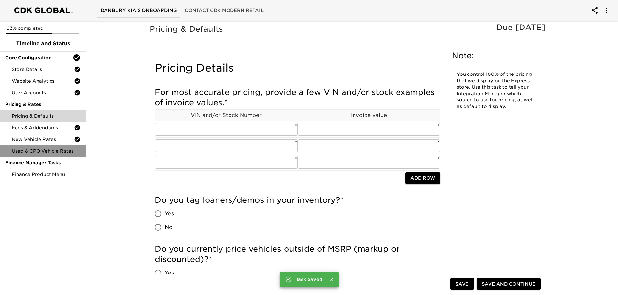
click at [50, 152] on span "Used & CPO Vehicle Rates" at bounding box center [46, 151] width 69 height 6
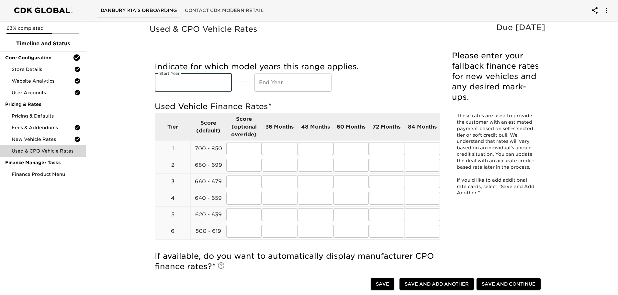
click at [162, 84] on input "text" at bounding box center [193, 83] width 77 height 18
click at [269, 167] on input "text" at bounding box center [279, 165] width 35 height 13
click at [274, 182] on input "text" at bounding box center [279, 181] width 35 height 13
click at [268, 197] on input "text" at bounding box center [279, 198] width 35 height 13
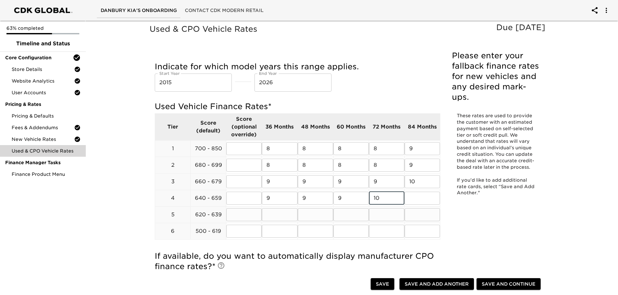
click at [274, 214] on input "text" at bounding box center [279, 214] width 35 height 13
click at [277, 230] on input "text" at bounding box center [279, 231] width 35 height 13
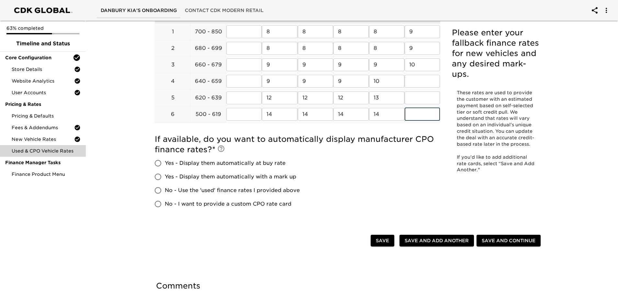
scroll to position [130, 0]
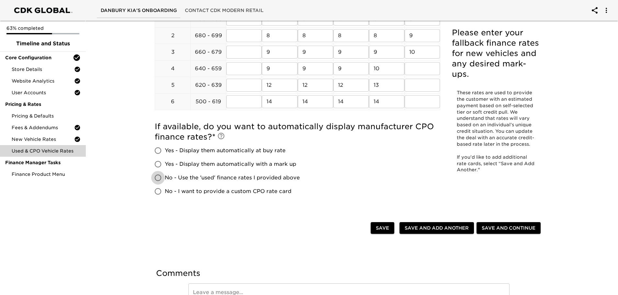
click at [158, 179] on input "No - Use the 'used' finance rates I provided above" at bounding box center [158, 178] width 14 height 14
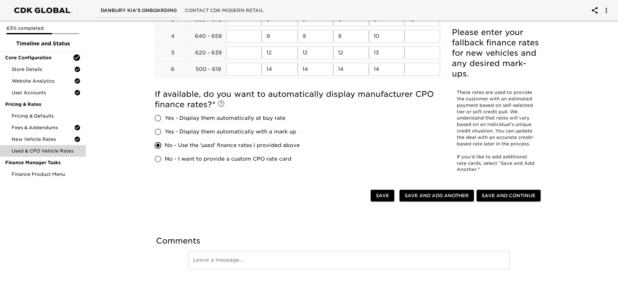
scroll to position [166, 0]
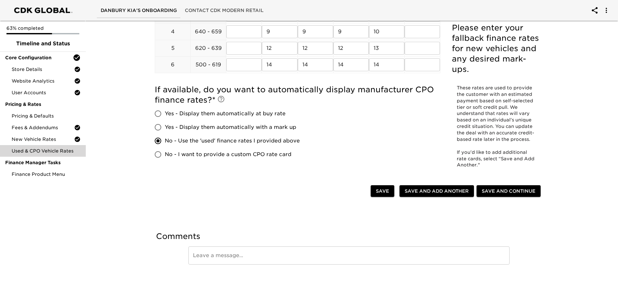
click at [502, 193] on span "Save and Continue" at bounding box center [509, 191] width 54 height 8
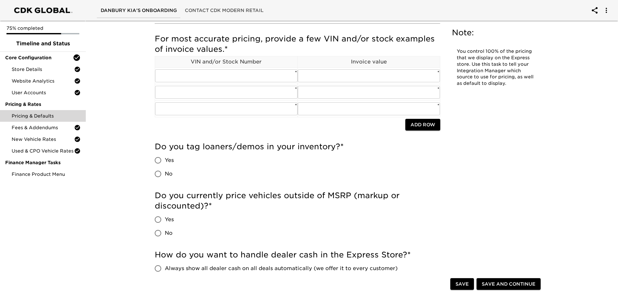
scroll to position [65, 0]
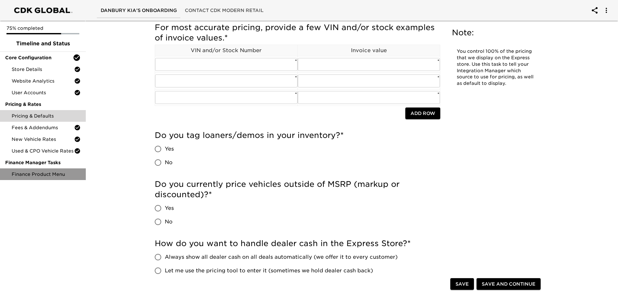
click at [40, 177] on span "Finance Product Menu" at bounding box center [46, 174] width 69 height 6
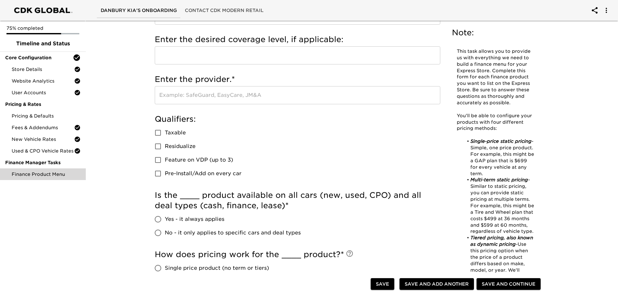
scroll to position [65, 0]
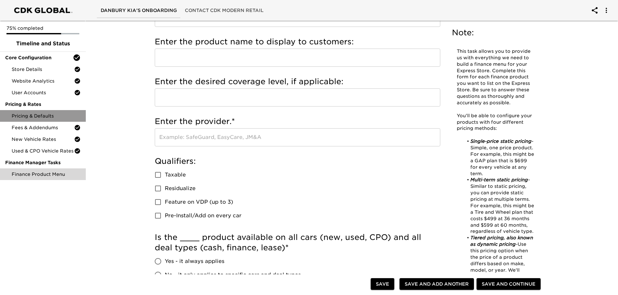
click at [29, 114] on span "Pricing & Defaults" at bounding box center [46, 116] width 69 height 6
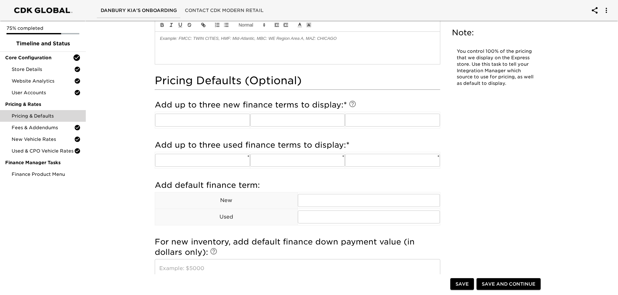
scroll to position [356, 0]
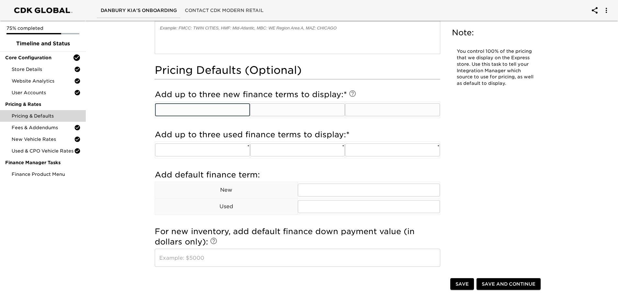
click at [188, 110] on input "text" at bounding box center [202, 109] width 95 height 13
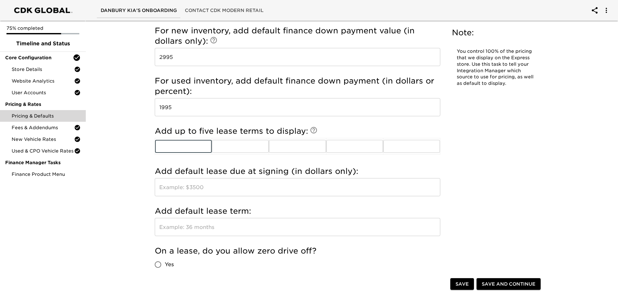
scroll to position [583, 0]
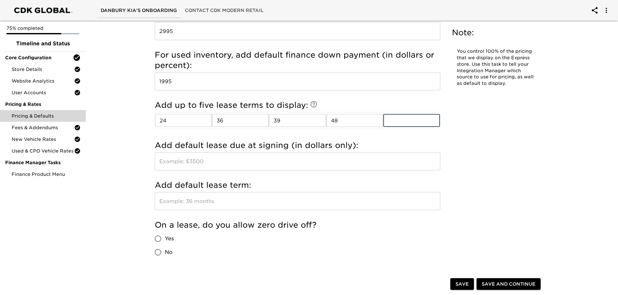
click at [176, 163] on input "text" at bounding box center [298, 161] width 286 height 18
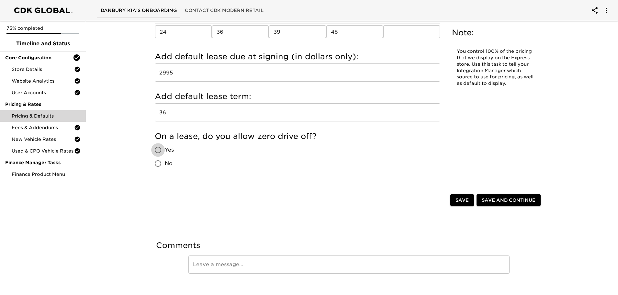
scroll to position [681, 0]
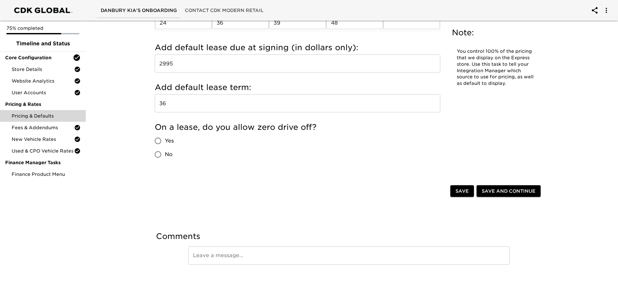
click at [158, 141] on input "Yes" at bounding box center [158, 141] width 14 height 14
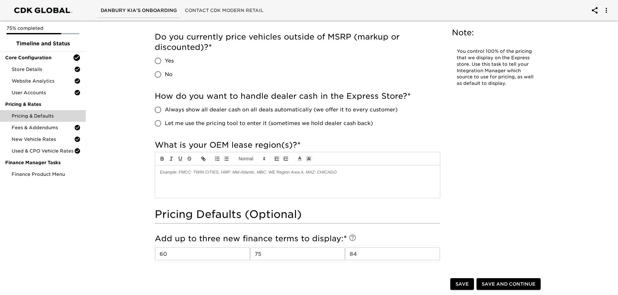
scroll to position [227, 0]
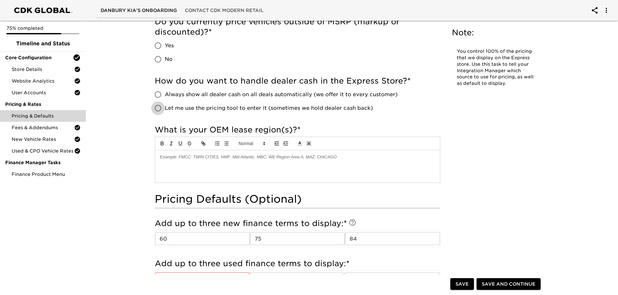
click at [158, 109] on input "Let me use the pricing tool to enter it (sometimes we hold dealer cash back)" at bounding box center [158, 108] width 14 height 14
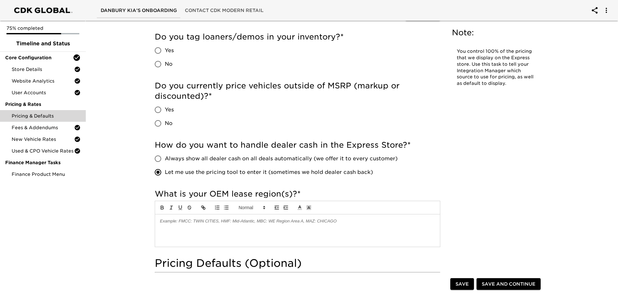
scroll to position [163, 0]
click at [158, 110] on input "Yes" at bounding box center [158, 111] width 14 height 14
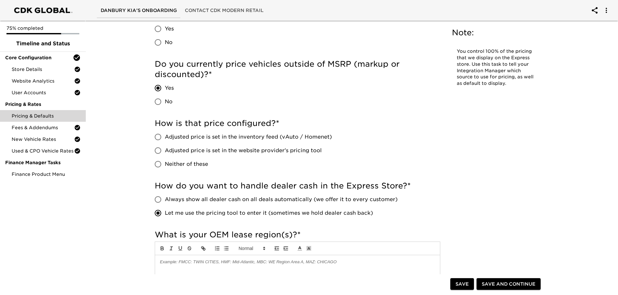
scroll to position [195, 0]
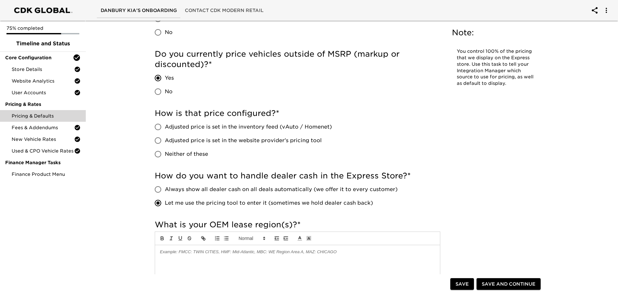
click at [153, 128] on input "Adjusted price is set in the inventory feed (vAuto / Homenet)" at bounding box center [158, 127] width 14 height 14
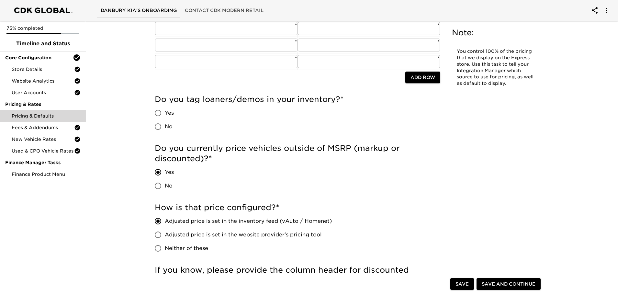
scroll to position [98, 0]
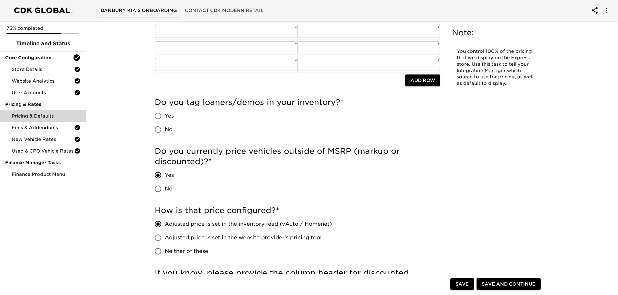
click at [159, 127] on input "No" at bounding box center [158, 130] width 14 height 14
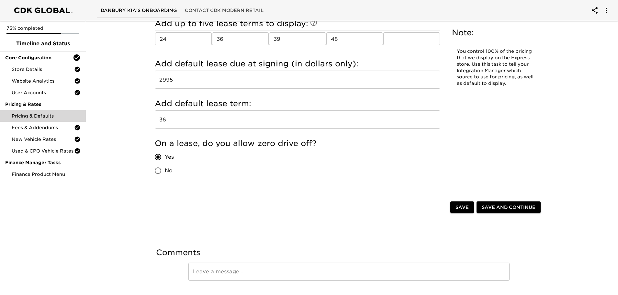
scroll to position [793, 0]
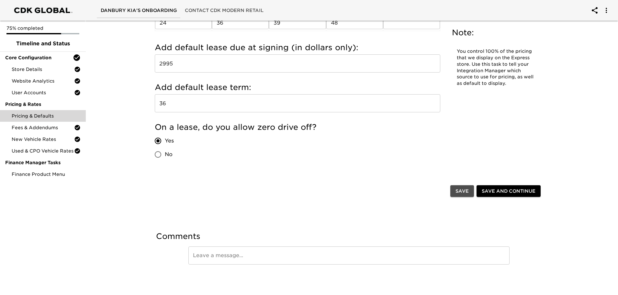
click at [456, 190] on span "Save" at bounding box center [462, 191] width 13 height 8
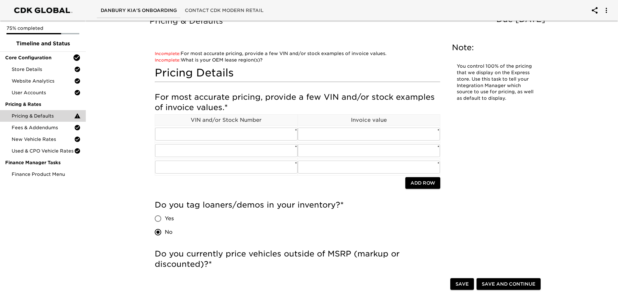
scroll to position [0, 0]
